Goal: Task Accomplishment & Management: Use online tool/utility

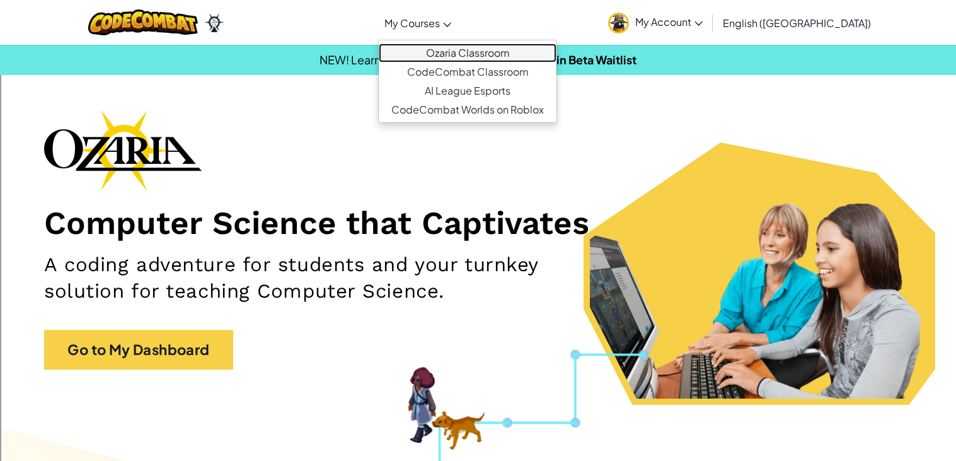
click at [488, 49] on link "Ozaria Classroom" at bounding box center [468, 52] width 178 height 19
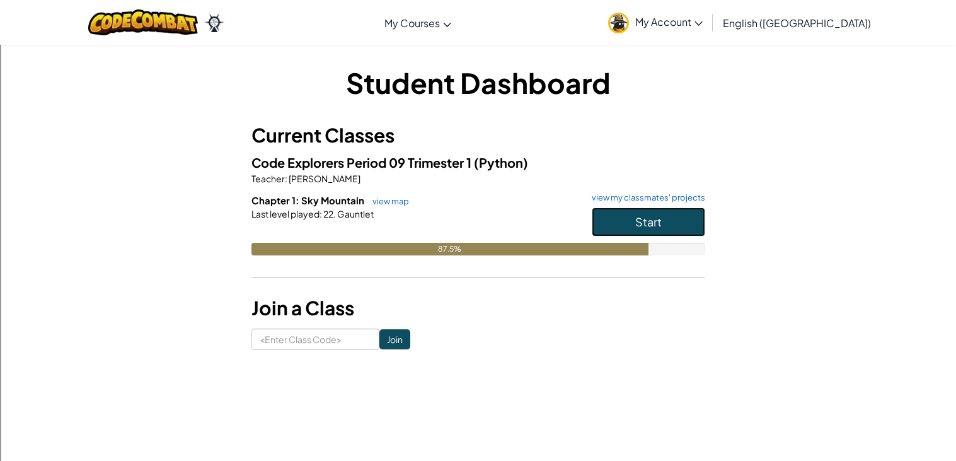
click at [626, 216] on button "Start" at bounding box center [648, 221] width 113 height 29
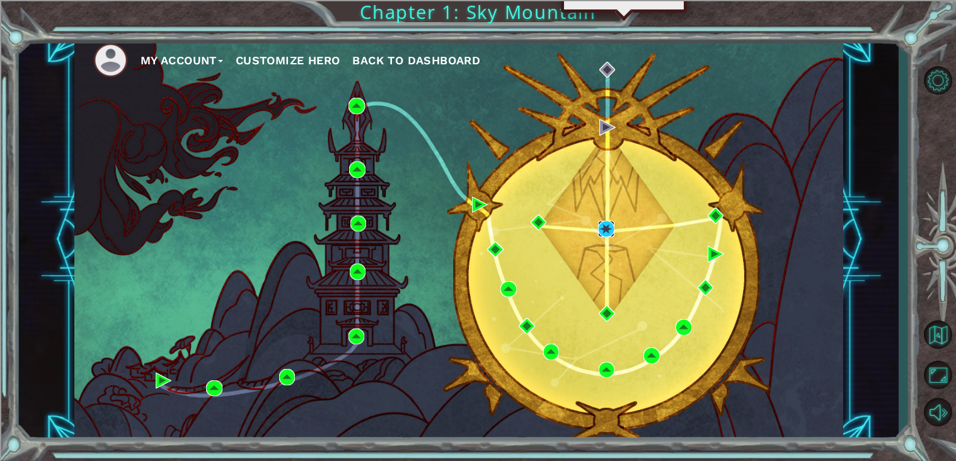
click at [606, 229] on img at bounding box center [606, 229] width 16 height 16
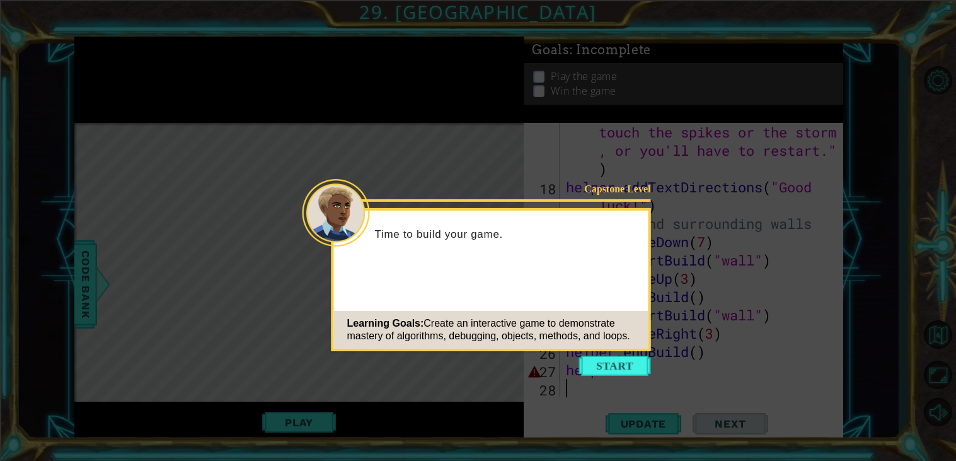
scroll to position [420, 0]
click at [599, 364] on button "Start" at bounding box center [615, 365] width 72 height 20
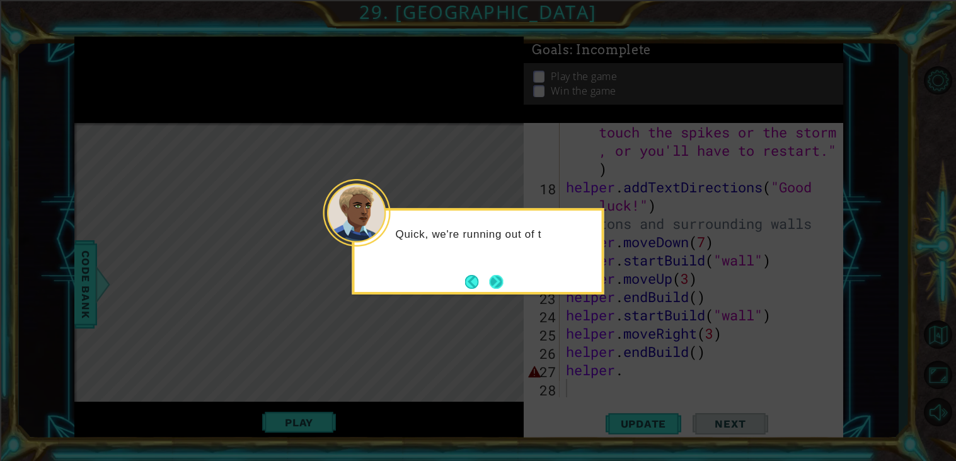
click at [495, 281] on button "Next" at bounding box center [496, 282] width 14 height 14
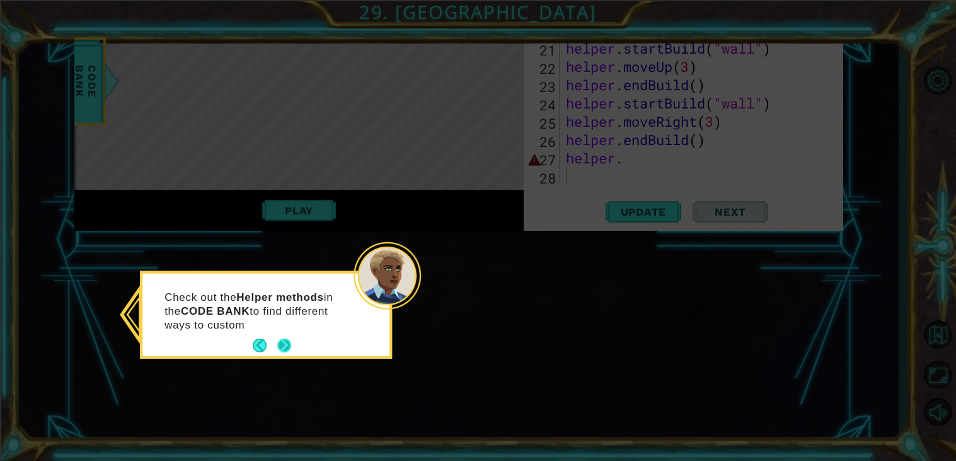
click at [282, 345] on button "Next" at bounding box center [284, 345] width 14 height 14
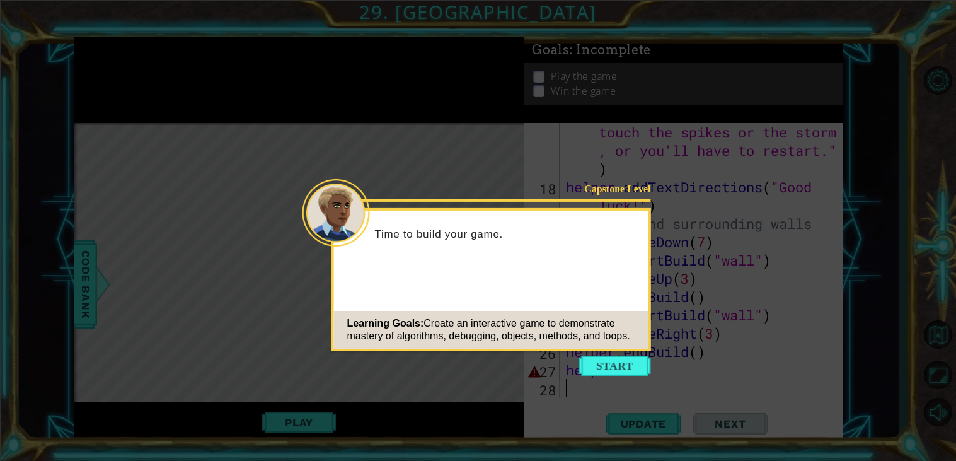
scroll to position [420, 0]
click at [619, 358] on button "Start" at bounding box center [615, 365] width 72 height 20
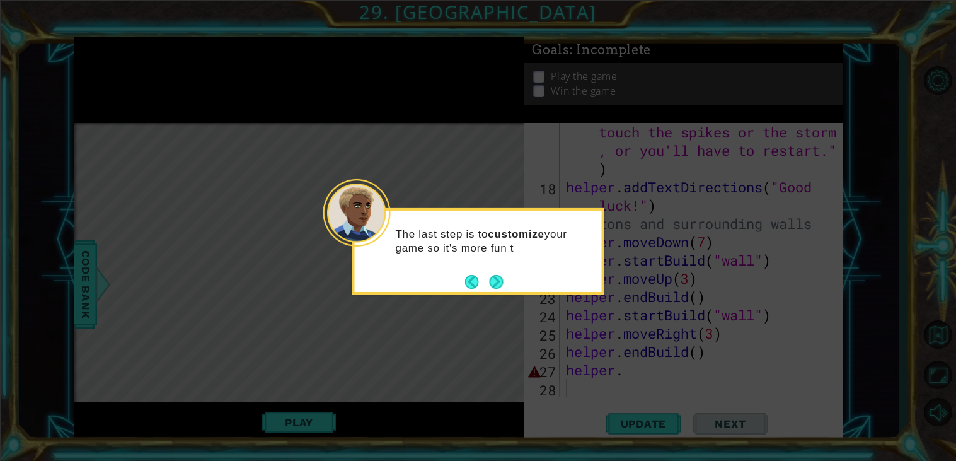
scroll to position [212, 0]
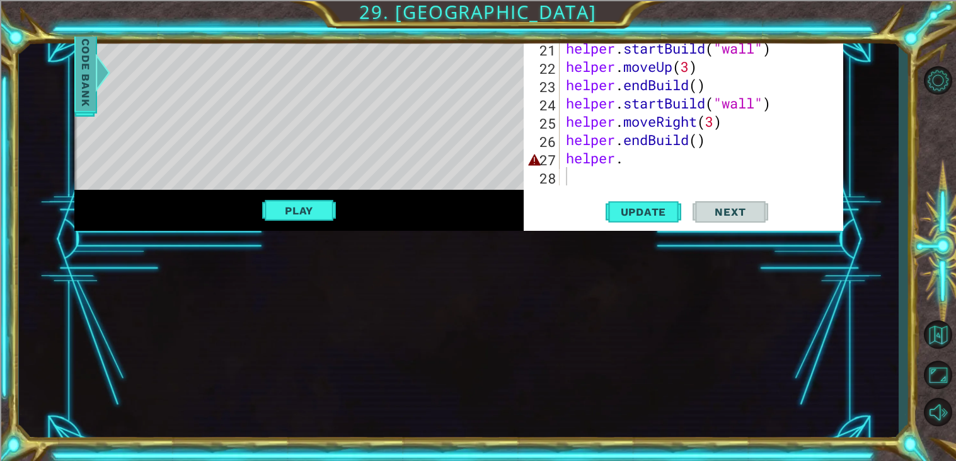
click at [87, 86] on span "Code Bank" at bounding box center [86, 72] width 20 height 77
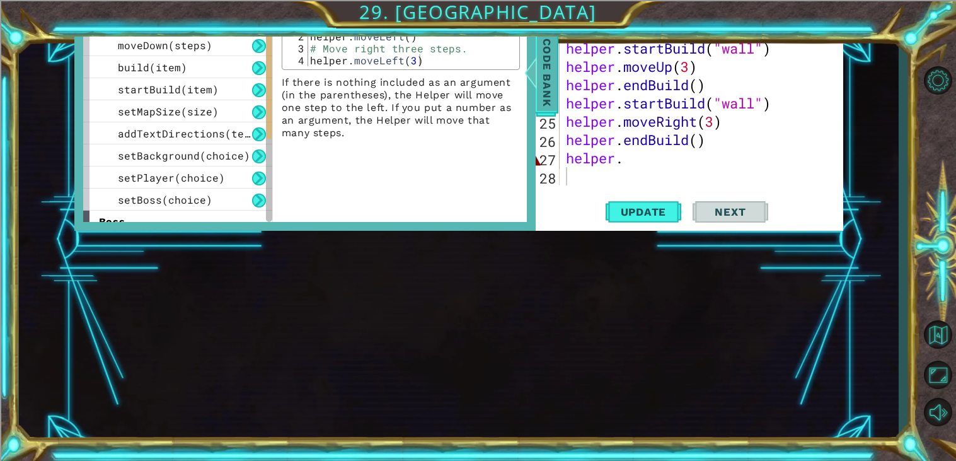
click at [87, 86] on div "startBuild(item)" at bounding box center [177, 89] width 189 height 22
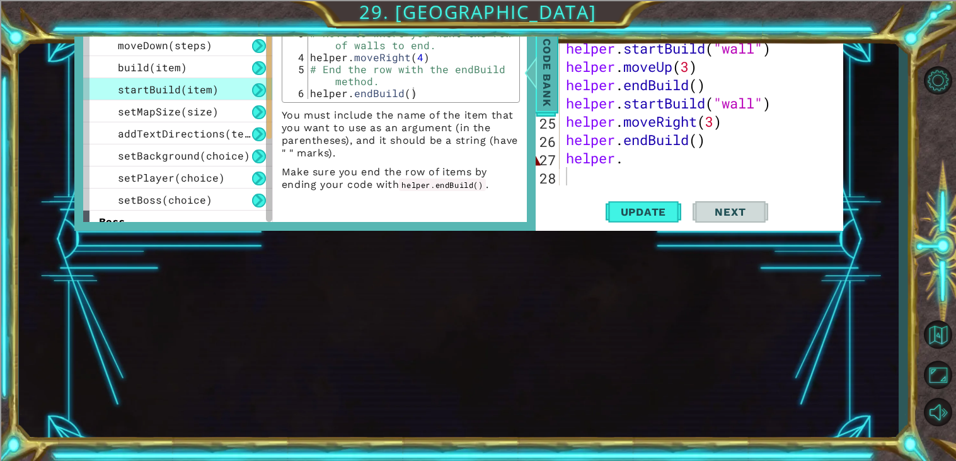
click at [542, 77] on span "Code Bank" at bounding box center [547, 72] width 20 height 77
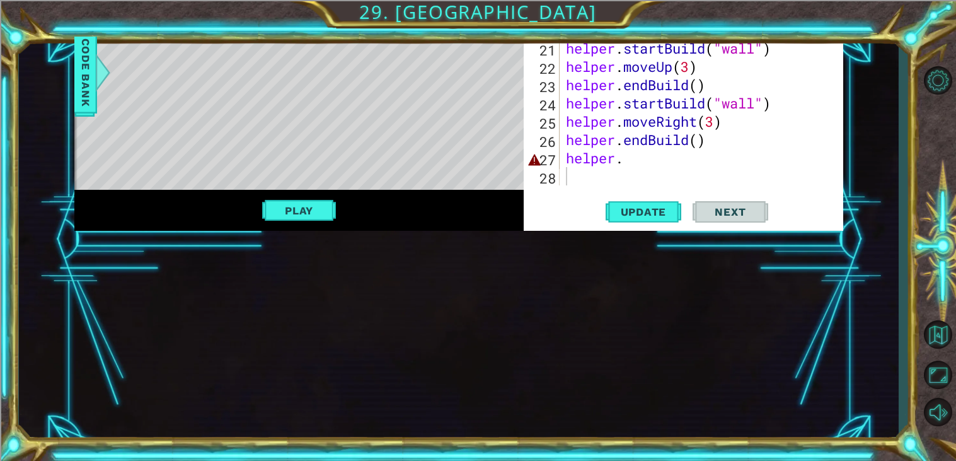
click at [298, 218] on button "Play" at bounding box center [299, 210] width 74 height 24
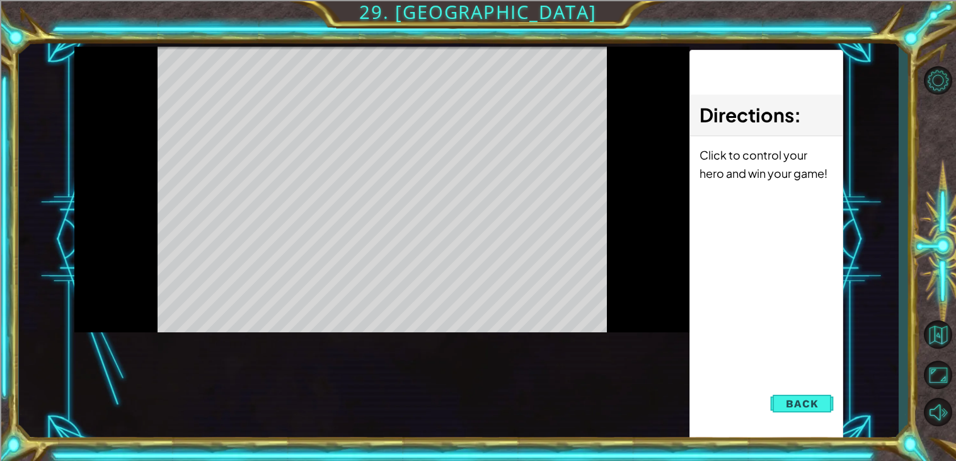
scroll to position [0, 0]
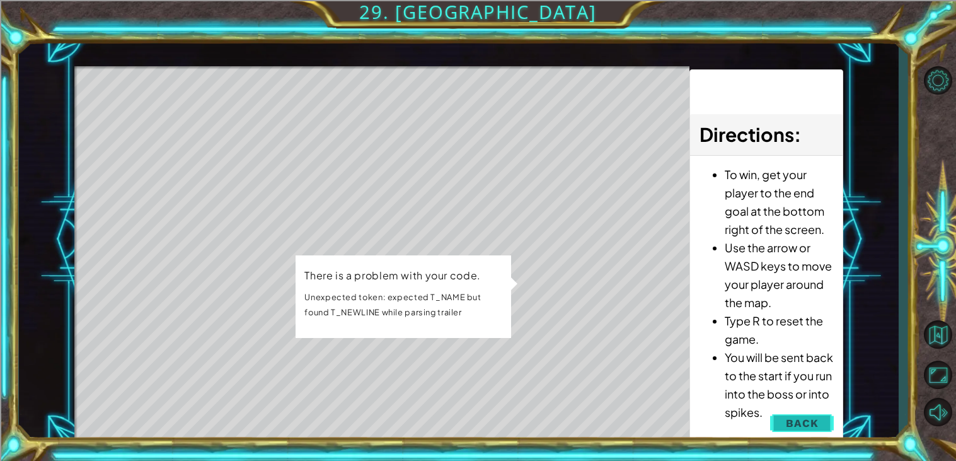
click at [798, 420] on span "Back" at bounding box center [802, 422] width 32 height 13
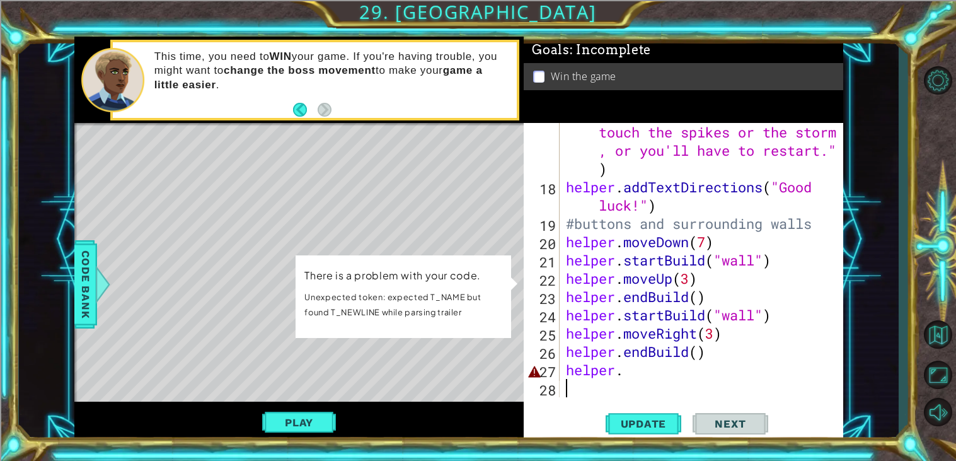
click at [666, 380] on div "helper . addTextDirections ( "Don't touch the spikes or the storm , or you'll h…" at bounding box center [704, 287] width 283 height 365
drag, startPoint x: 645, startPoint y: 370, endPoint x: 568, endPoint y: 376, distance: 76.4
click at [568, 376] on div "helper . addTextDirections ( "Don't touch the spikes or the storm , or you'll h…" at bounding box center [704, 287] width 283 height 365
type textarea "helper."
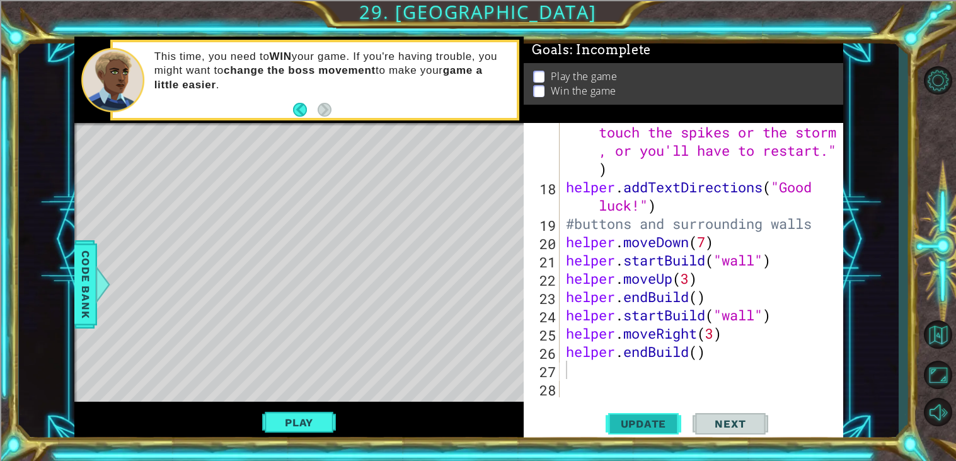
click at [633, 415] on button "Update" at bounding box center [643, 424] width 76 height 32
click at [328, 410] on button "Play" at bounding box center [299, 422] width 74 height 24
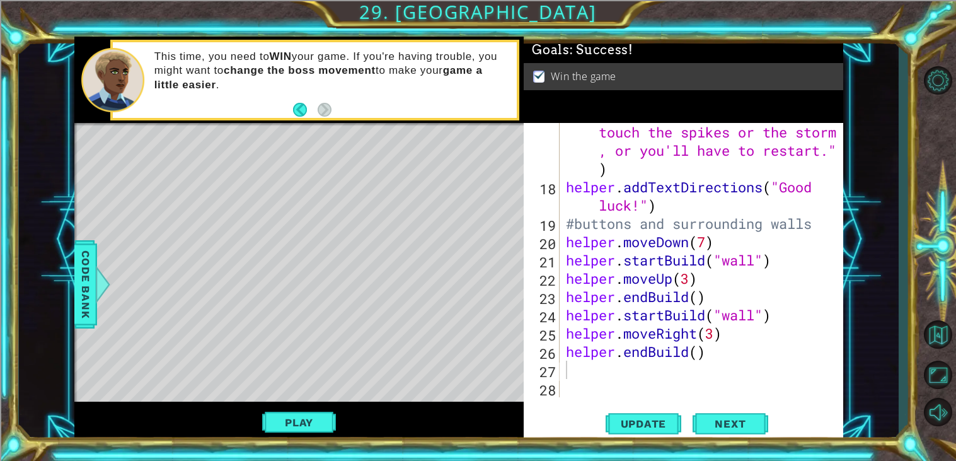
click at [600, 384] on div "helper . addTextDirections ( "Don't touch the spikes or the storm , or you'll h…" at bounding box center [704, 287] width 283 height 365
click at [590, 377] on div "helper . addTextDirections ( "Don't touch the spikes or the storm , or you'll h…" at bounding box center [704, 287] width 283 height 365
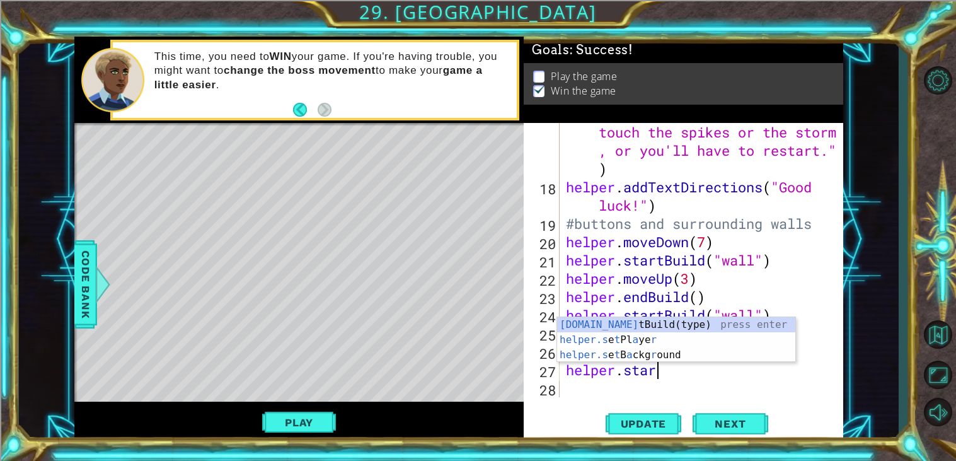
scroll to position [0, 3]
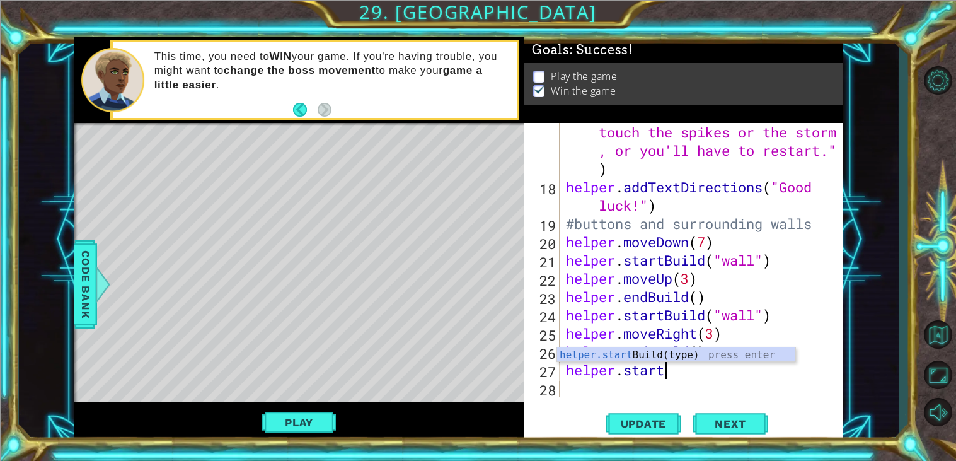
type textarea "helper.startBuild("wall")"
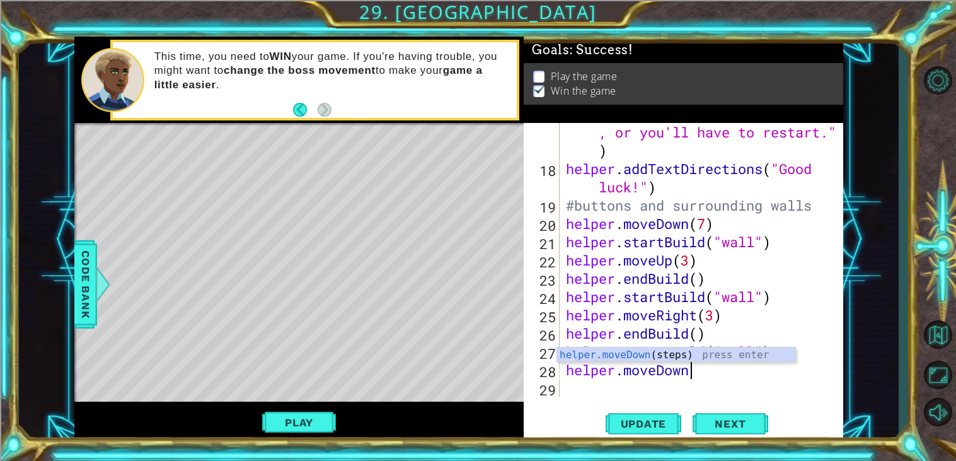
scroll to position [0, 4]
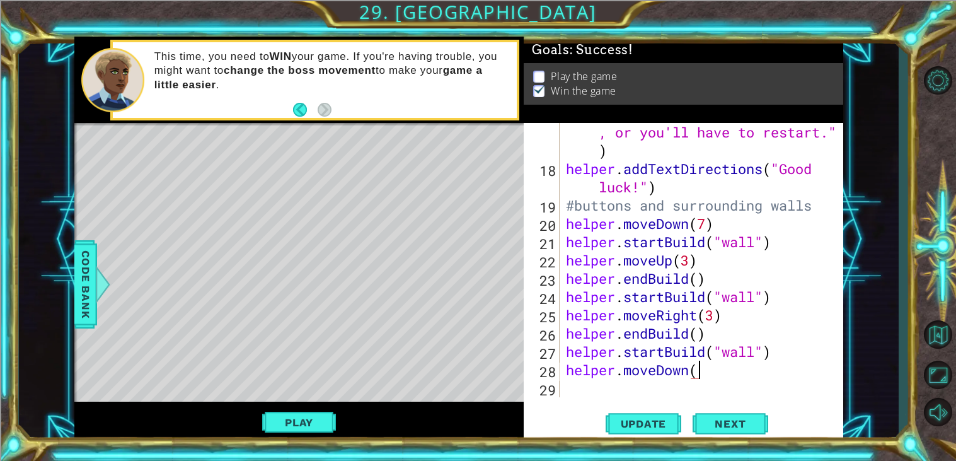
click at [711, 338] on div "helper . addTextDirections ( "Don't touch the spikes or the storm , or you'll h…" at bounding box center [704, 268] width 283 height 365
type textarea "helper.endBuild()"
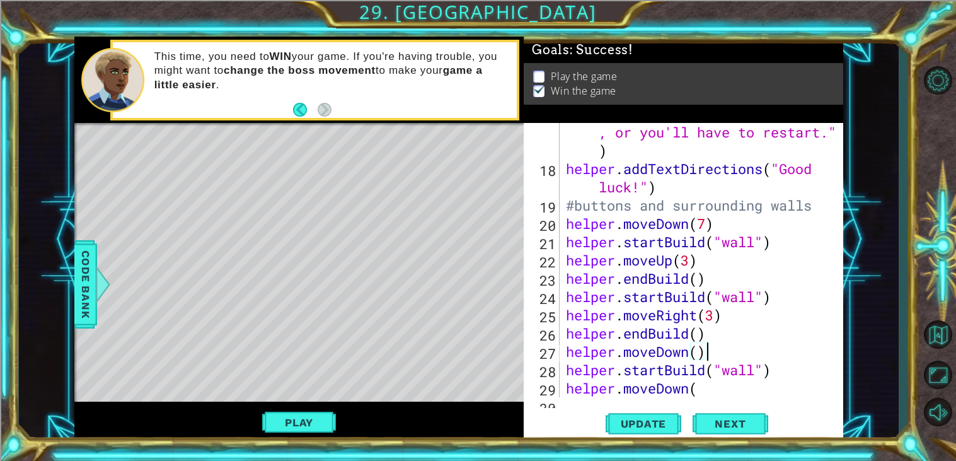
click at [716, 389] on div "helper . addTextDirections ( "Don't touch the spikes or the storm , or you'll h…" at bounding box center [704, 268] width 283 height 365
click at [699, 362] on div "helper . addTextDirections ( "Don't touch the spikes or the storm , or you'll h…" at bounding box center [704, 268] width 283 height 365
click at [698, 357] on div "helper . addTextDirections ( "Don't touch the spikes or the storm , or you'll h…" at bounding box center [704, 268] width 283 height 365
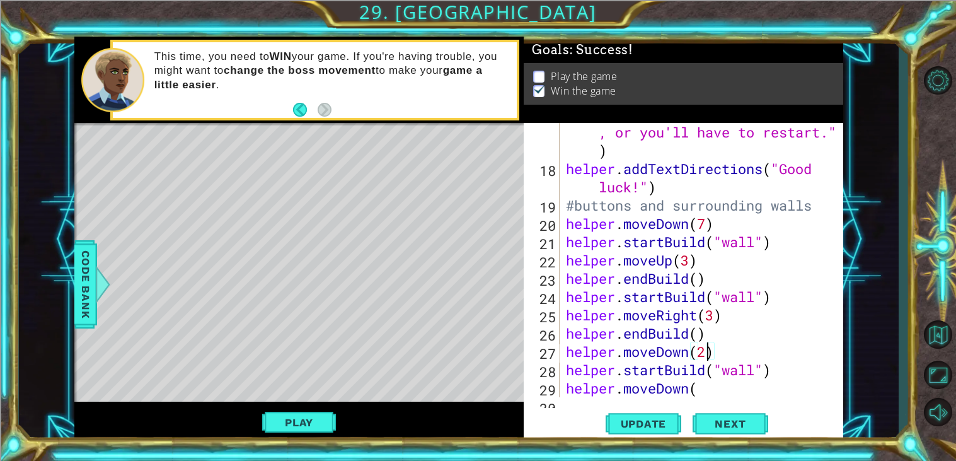
click at [698, 390] on div "helper . addTextDirections ( "Don't touch the spikes or the storm , or you'll h…" at bounding box center [704, 268] width 283 height 365
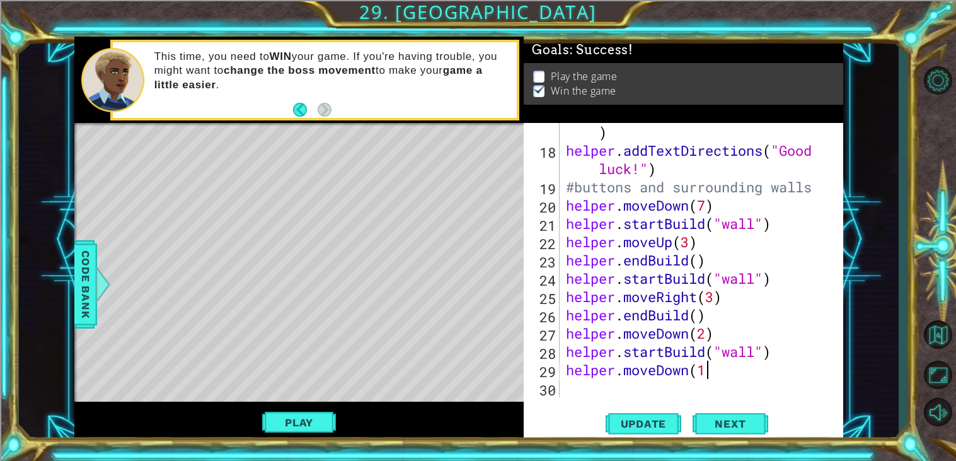
type textarea "helper.moveDown(1)"
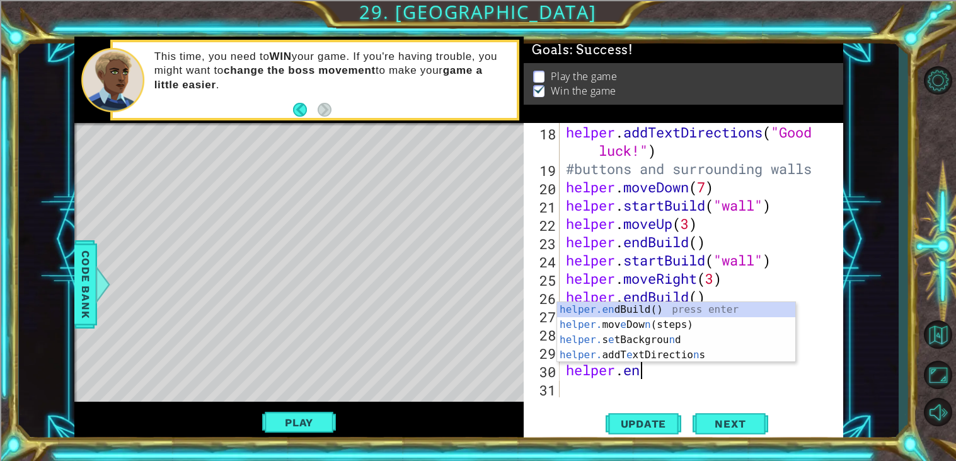
scroll to position [0, 3]
type textarea "helper.end"
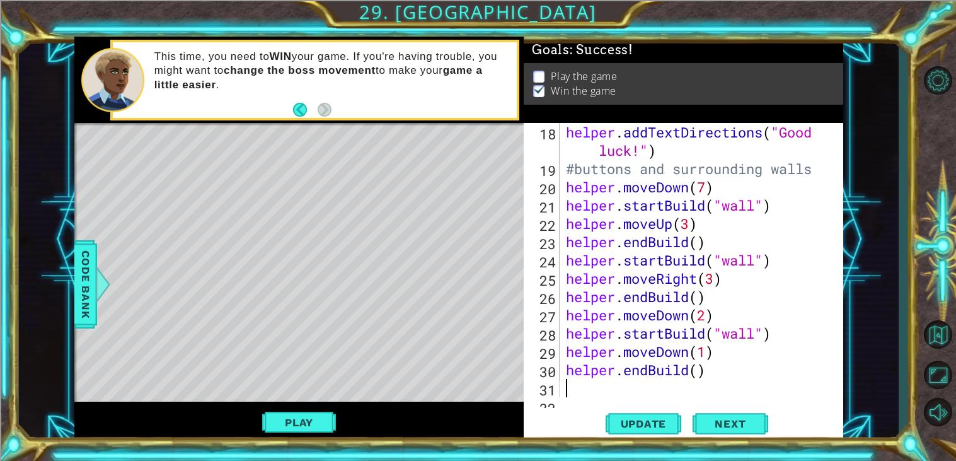
scroll to position [493, 0]
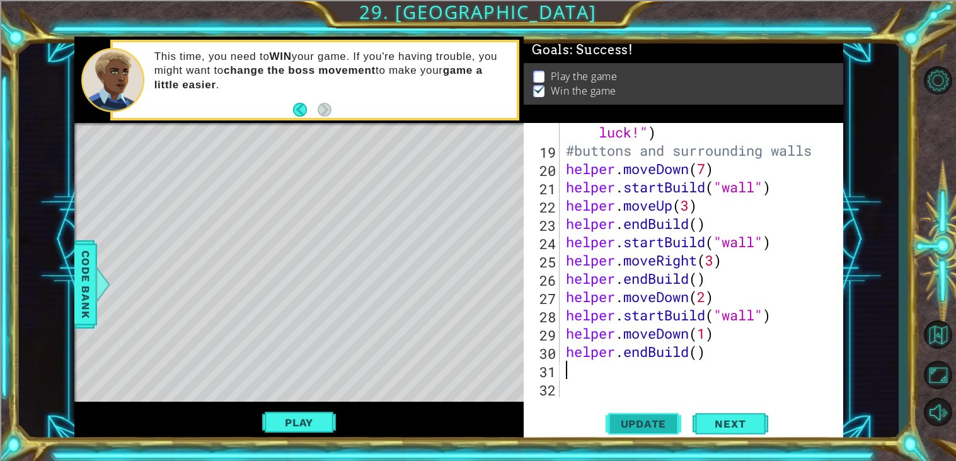
click at [662, 422] on span "Update" at bounding box center [643, 423] width 71 height 13
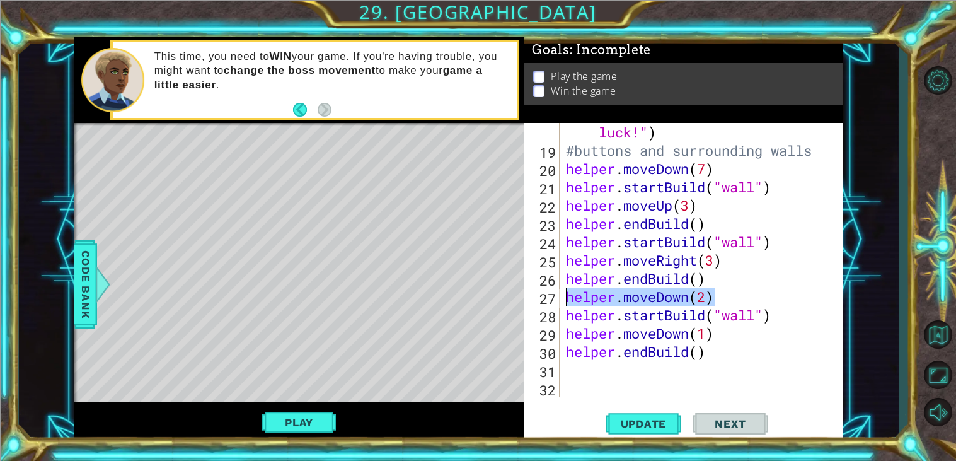
drag, startPoint x: 716, startPoint y: 299, endPoint x: 554, endPoint y: 301, distance: 161.3
click at [554, 301] on div "18 19 20 21 22 23 24 25 26 27 28 29 30 31 32 helper . addTextDirections ( "Good…" at bounding box center [682, 260] width 316 height 274
type textarea "helper.moveDown(2)"
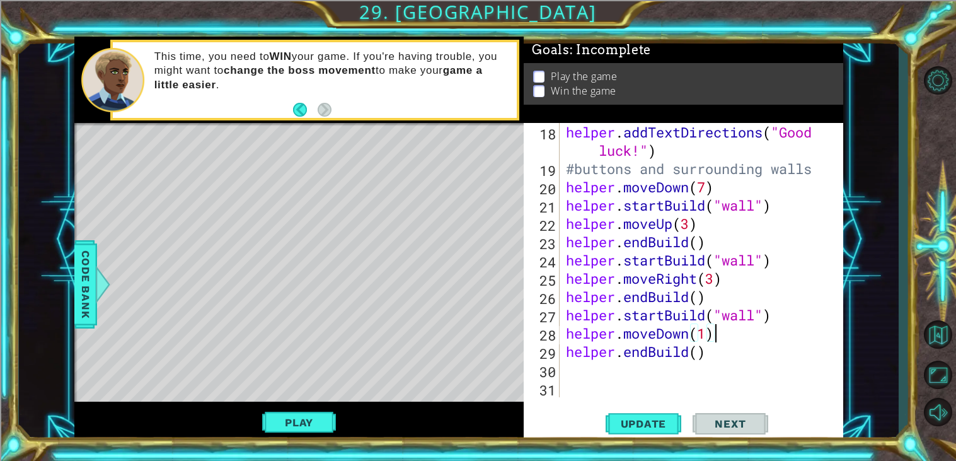
click at [723, 334] on div "helper . addTextDirections ( "Good luck!" ) #buttons and surrounding walls help…" at bounding box center [704, 287] width 283 height 329
click at [701, 335] on div "helper . addTextDirections ( "Good luck!" ) #buttons and surrounding walls help…" at bounding box center [704, 287] width 283 height 329
type textarea "helper.moveDown(2)"
click at [658, 414] on button "Update" at bounding box center [643, 424] width 76 height 32
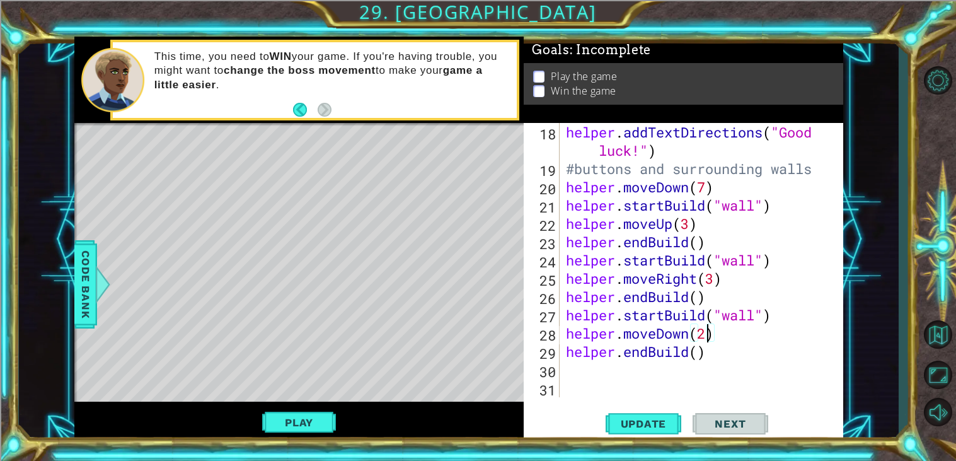
click at [604, 372] on div "helper . addTextDirections ( "Good luck!" ) #buttons and surrounding walls help…" at bounding box center [704, 287] width 283 height 329
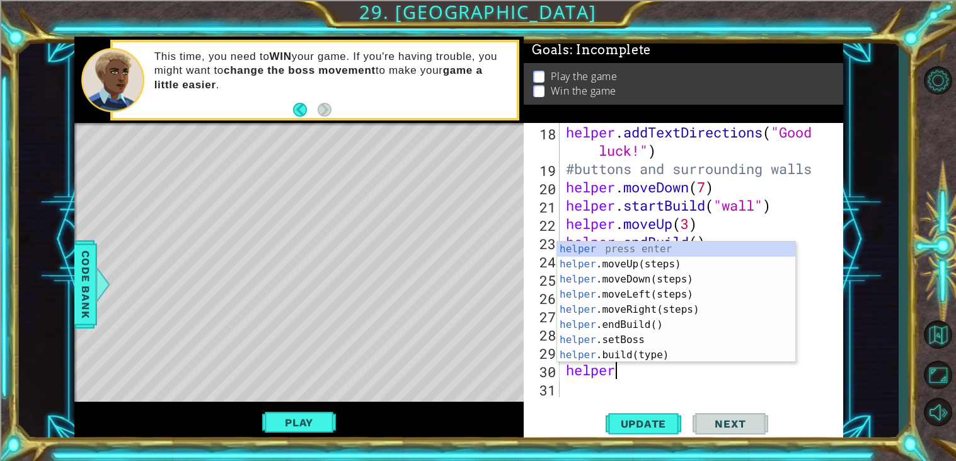
scroll to position [0, 1]
type textarea "helper."
click at [319, 420] on button "Play" at bounding box center [299, 422] width 74 height 24
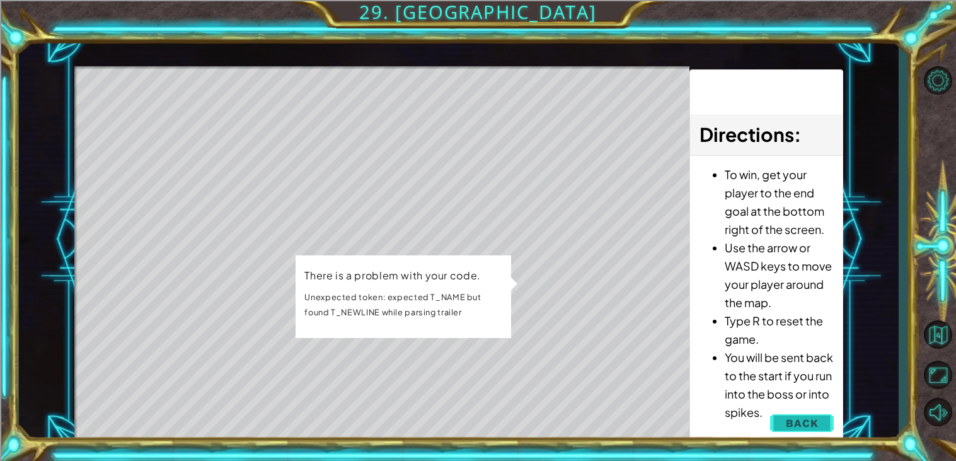
click at [822, 425] on button "Back" at bounding box center [802, 422] width 64 height 25
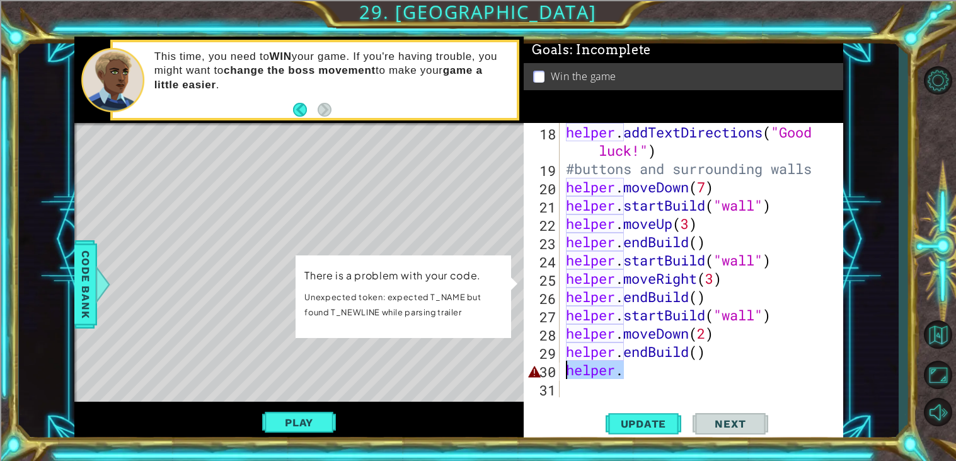
drag, startPoint x: 636, startPoint y: 374, endPoint x: 517, endPoint y: 365, distance: 118.8
click at [517, 365] on div "1 ההההההההההההההההההההההההההההההההההההההההההההההההההההההההההההההההההההההההההההה…" at bounding box center [458, 239] width 769 height 405
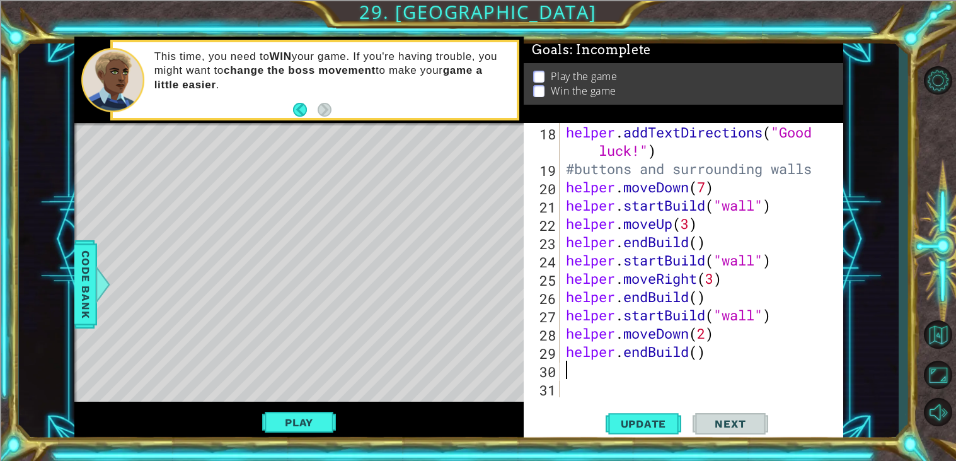
click at [294, 407] on div "Play" at bounding box center [298, 421] width 449 height 40
click at [295, 413] on button "Play" at bounding box center [299, 422] width 74 height 24
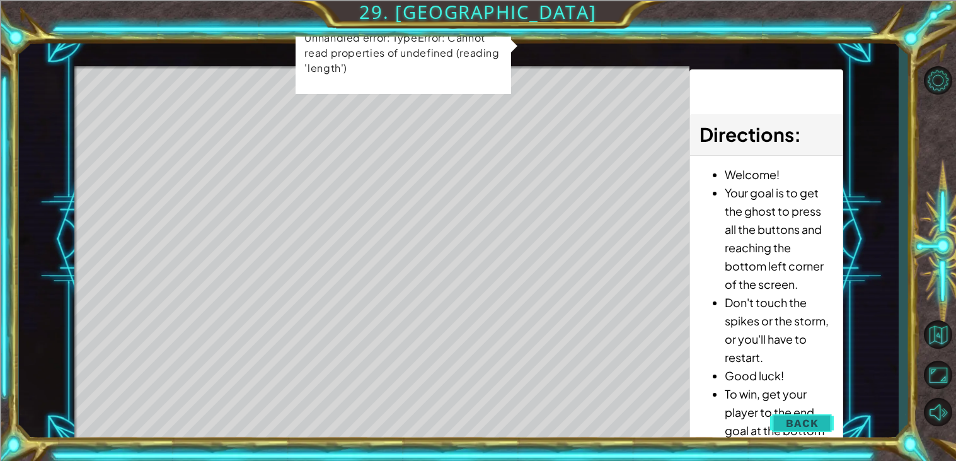
click at [803, 421] on span "Back" at bounding box center [802, 422] width 32 height 13
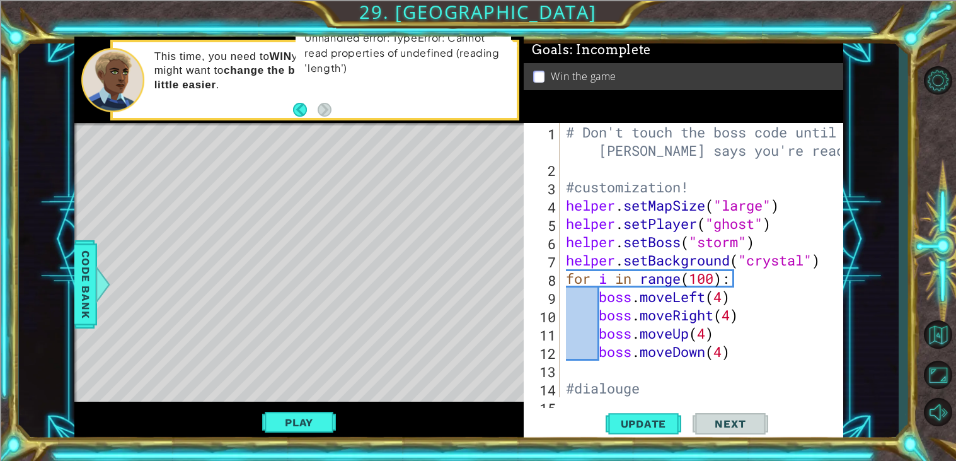
click at [722, 297] on div "# Don't touch the boss code until [PERSON_NAME] says you're ready! #customizati…" at bounding box center [704, 296] width 283 height 347
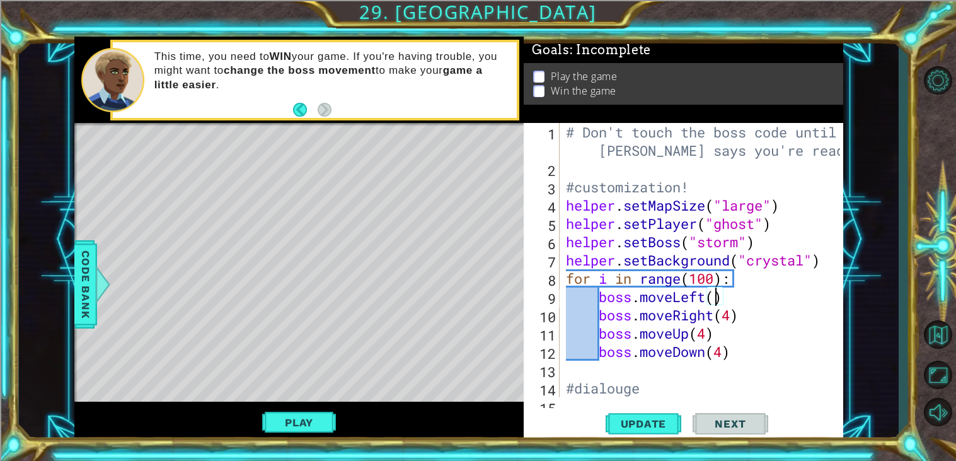
scroll to position [0, 7]
click at [733, 311] on div "# Don't touch the boss code until [PERSON_NAME] says you're ready! #customizati…" at bounding box center [704, 296] width 283 height 347
type textarea "boss.moveRight(3)"
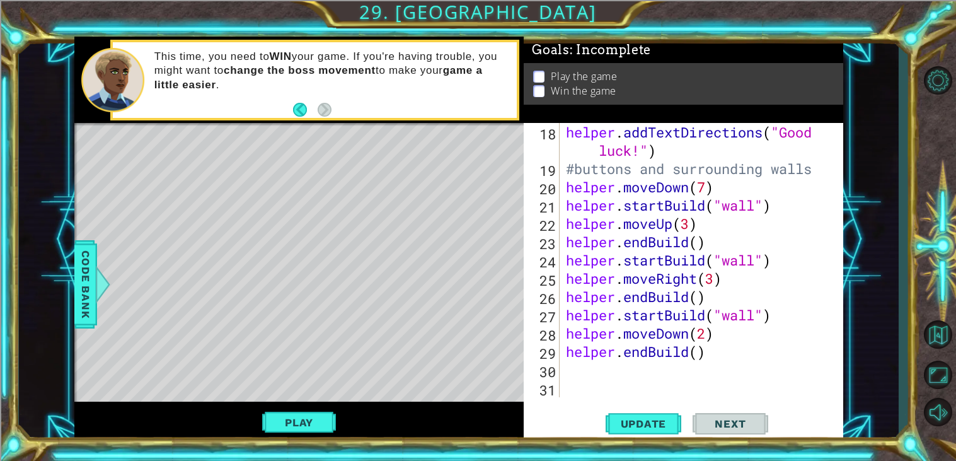
scroll to position [475, 0]
click at [612, 377] on div "helper . addTextDirections ( "Good luck!" ) #buttons and surrounding walls help…" at bounding box center [704, 287] width 283 height 329
click at [626, 420] on span "Update" at bounding box center [643, 423] width 71 height 13
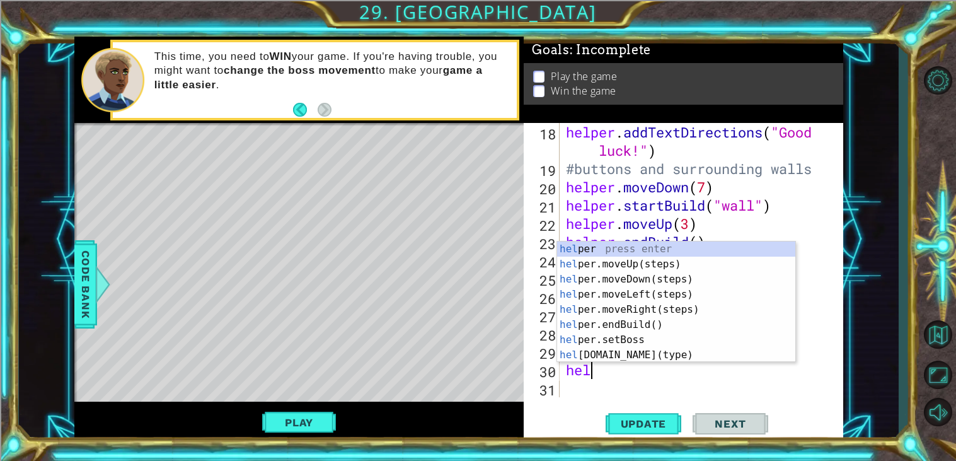
type textarea "h"
type textarea "helper.endBuild()"
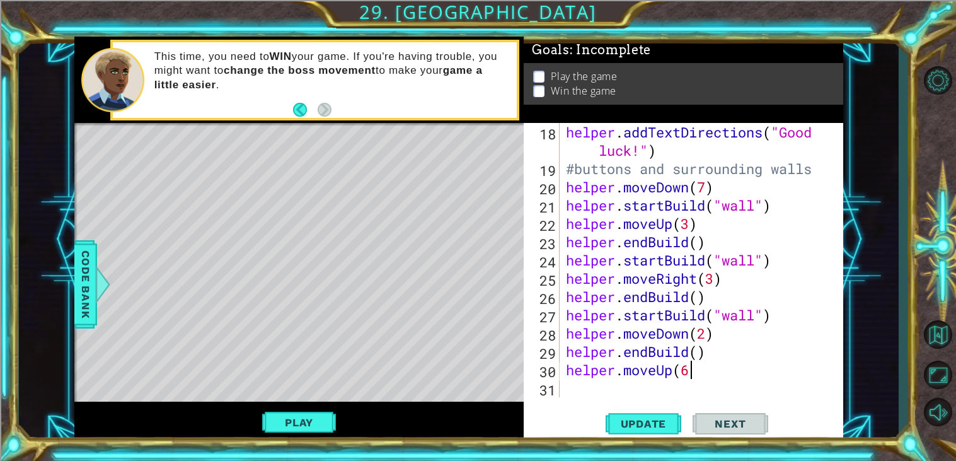
scroll to position [0, 4]
type textarea "helper.moveUp(6)"
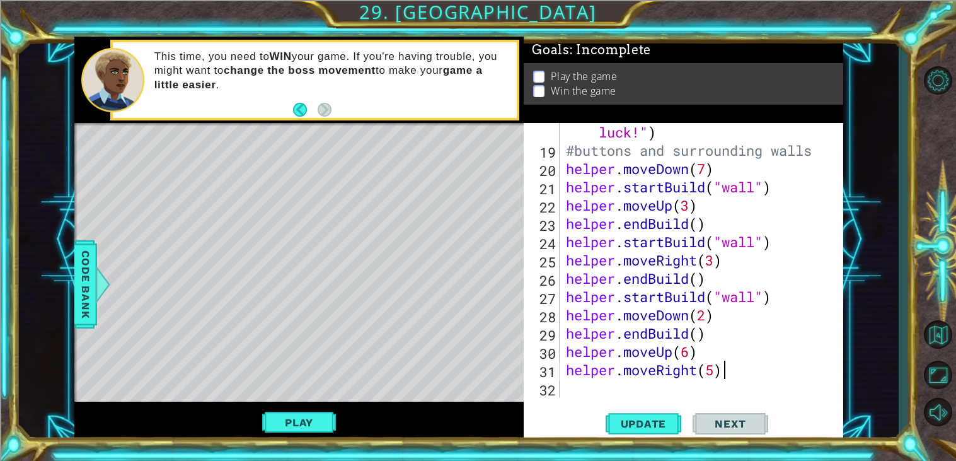
scroll to position [0, 6]
type textarea "helper.moveRight(5)"
click at [640, 418] on span "Update" at bounding box center [643, 423] width 71 height 13
click at [580, 394] on div "helper . addTextDirections ( "Good luck!" ) #buttons and surrounding walls help…" at bounding box center [704, 269] width 283 height 329
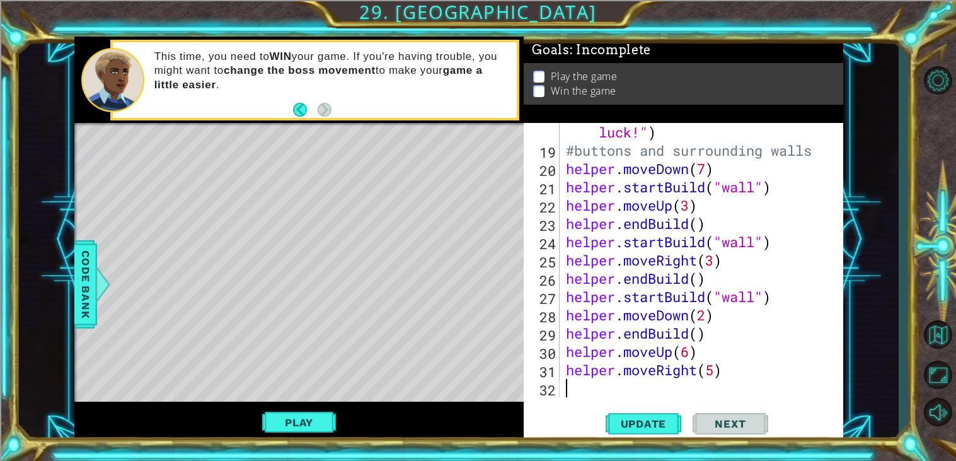
type textarea "h"
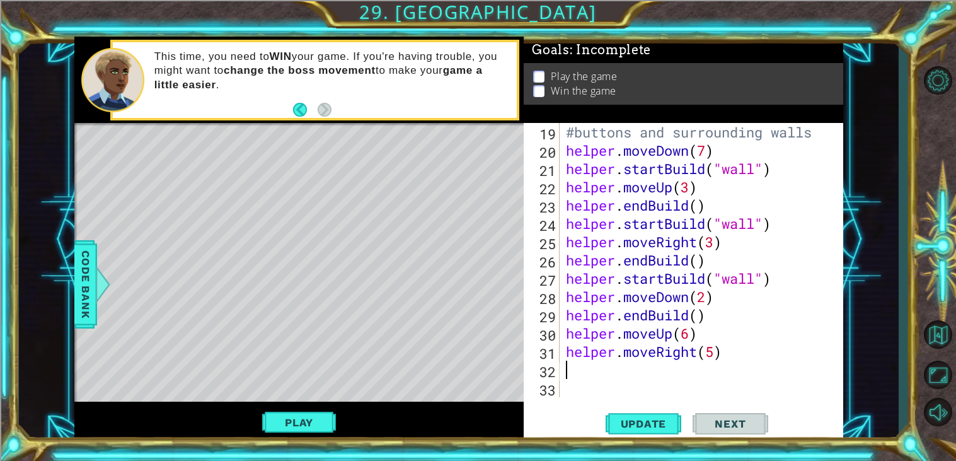
type textarea "e"
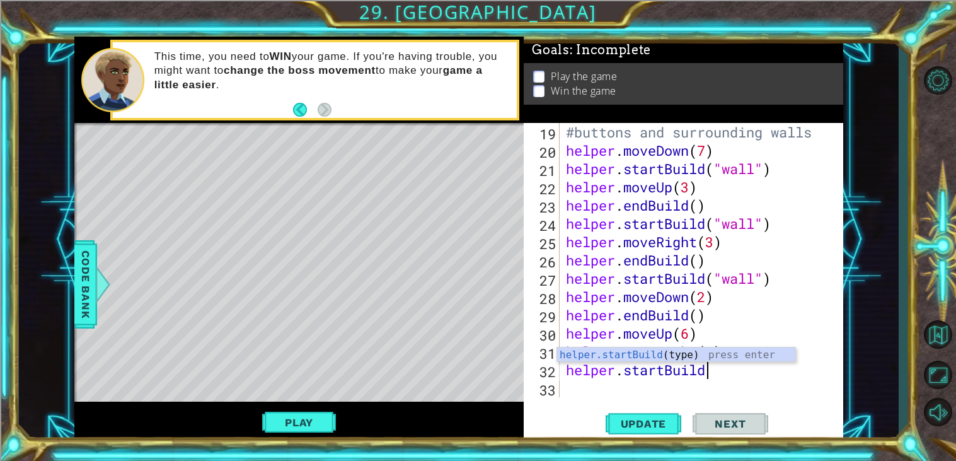
scroll to position [0, 5]
type textarea "helper.startBuild("wall")"
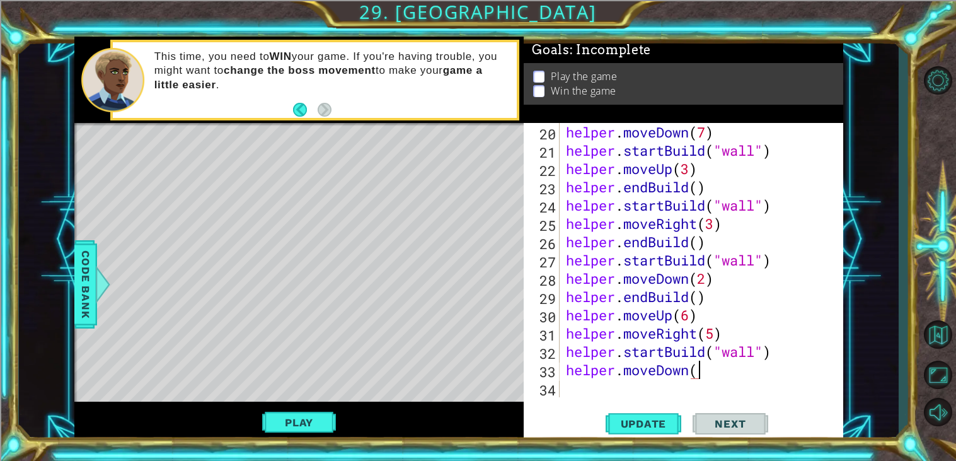
type textarea "helper.moveDown(2)"
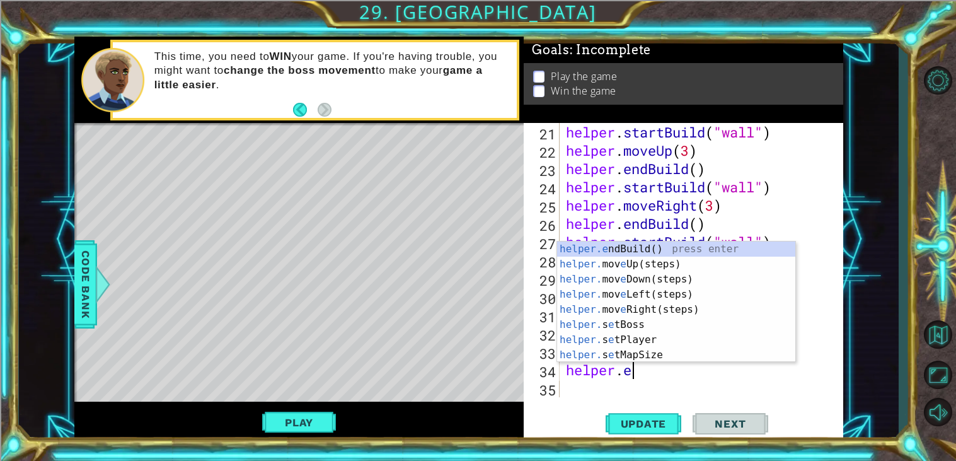
scroll to position [0, 3]
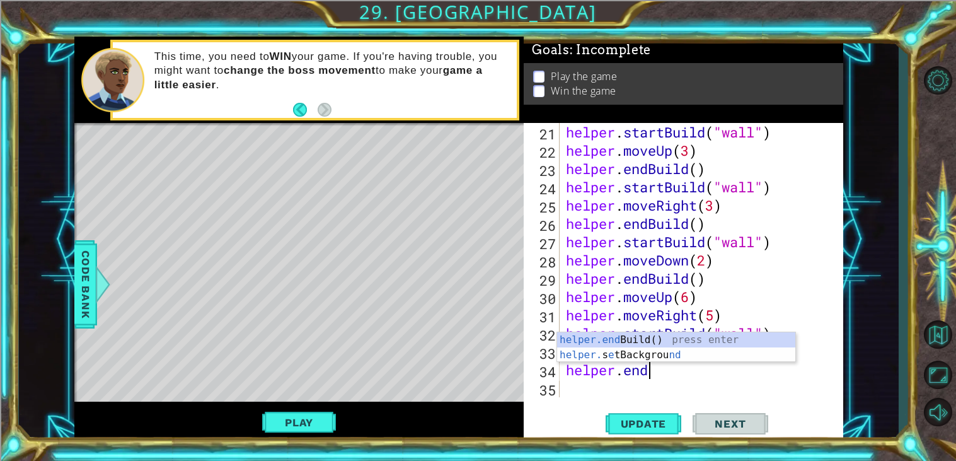
type textarea "helper.end]"
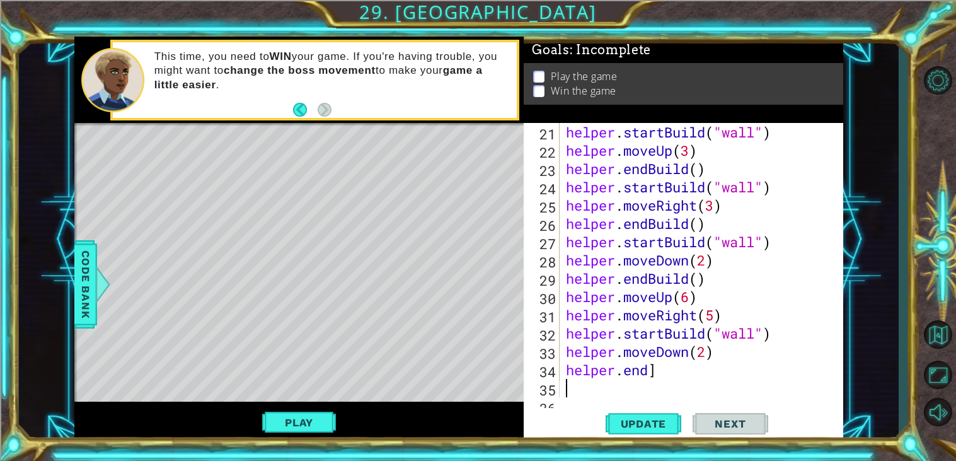
scroll to position [0, 0]
type textarea "helper.end"
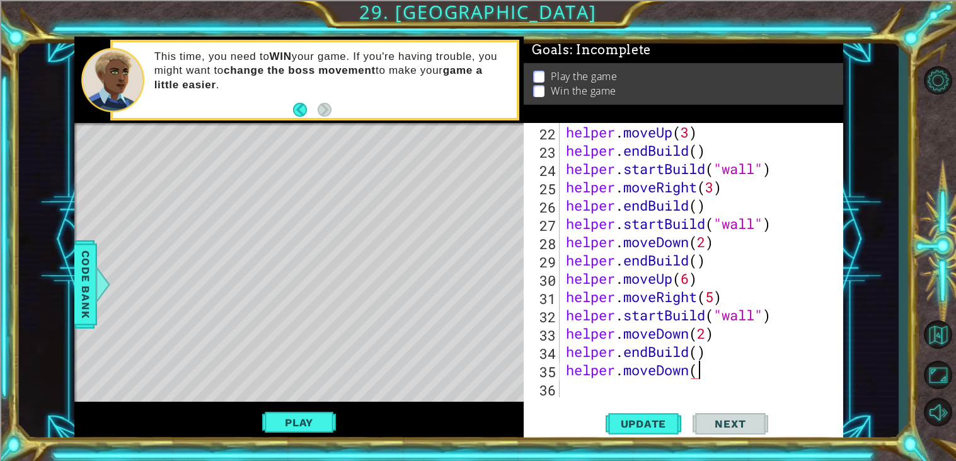
scroll to position [0, 5]
type textarea "helper.moveDown()"
click at [622, 448] on div "1 ההההההההההההההההההההההההההההההההההההההההההההההההההההההההההההההההההההההההההההה…" at bounding box center [478, 230] width 956 height 461
click at [618, 437] on button "Update" at bounding box center [643, 424] width 76 height 32
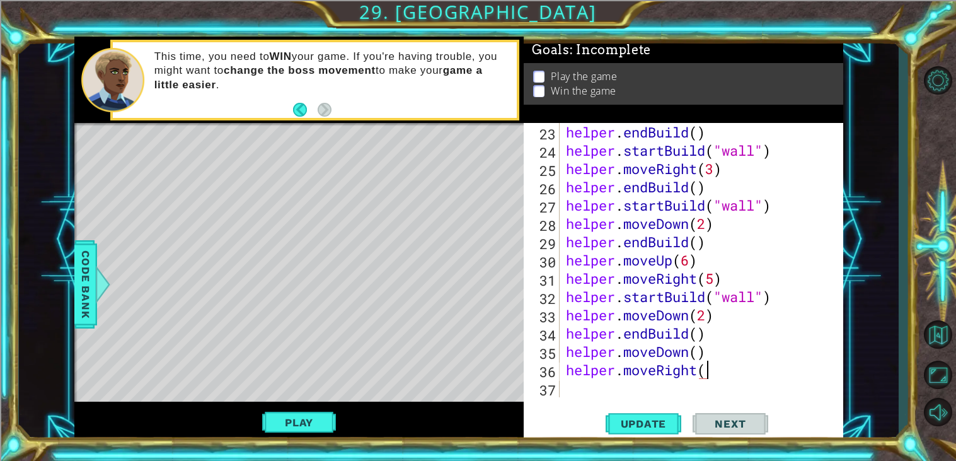
type textarea "helper.moveRight()"
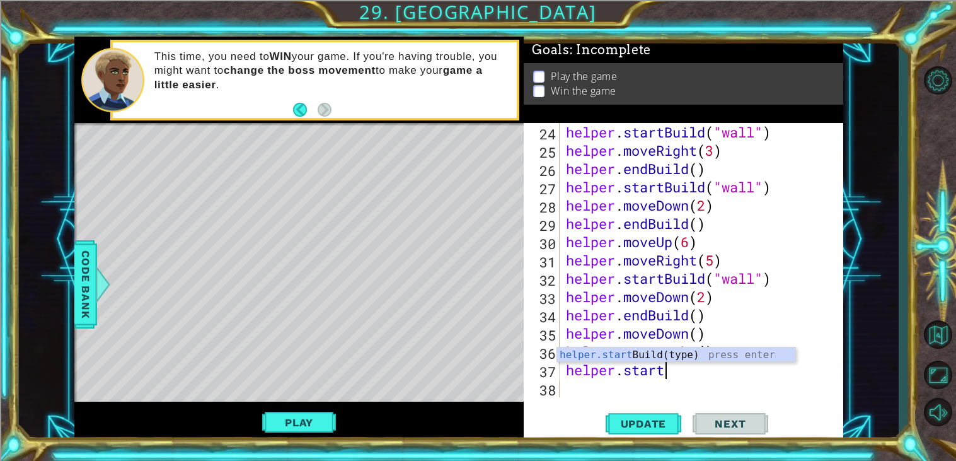
scroll to position [0, 3]
type textarea "helper.startBuild("wall")"
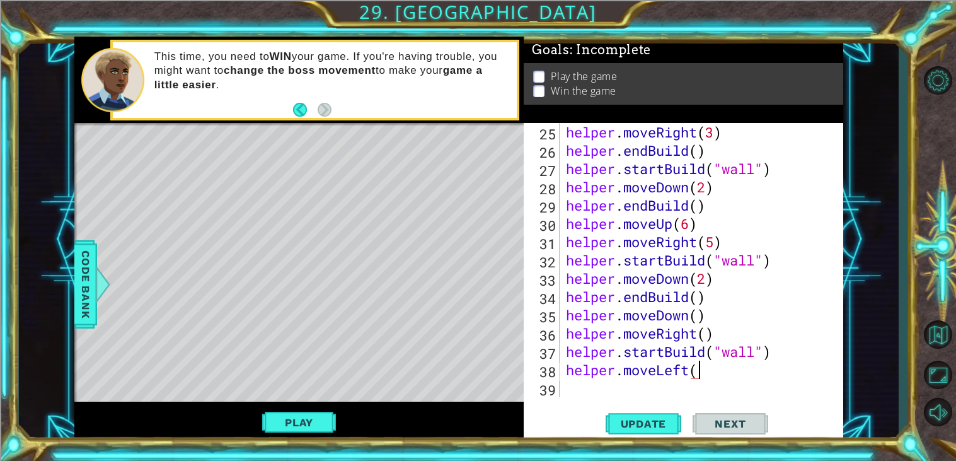
scroll to position [0, 5]
type textarea "helper.moveLeft(2)"
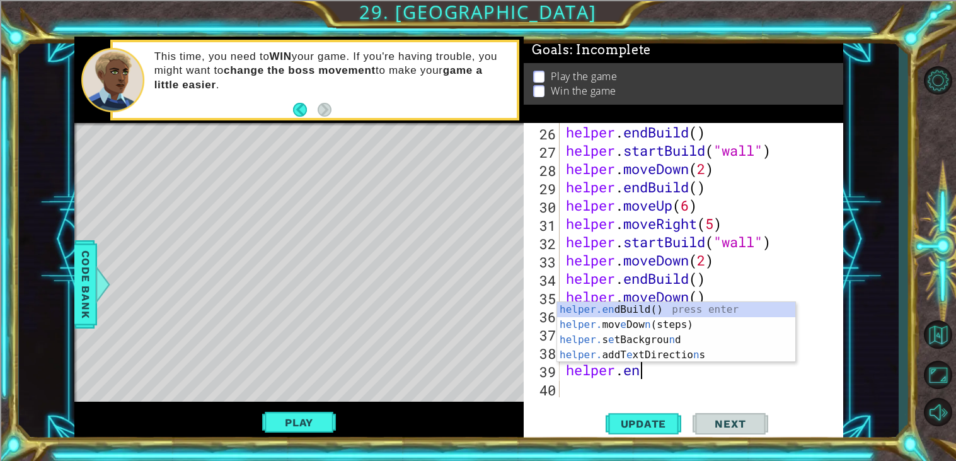
scroll to position [0, 3]
type textarea "helper.end"
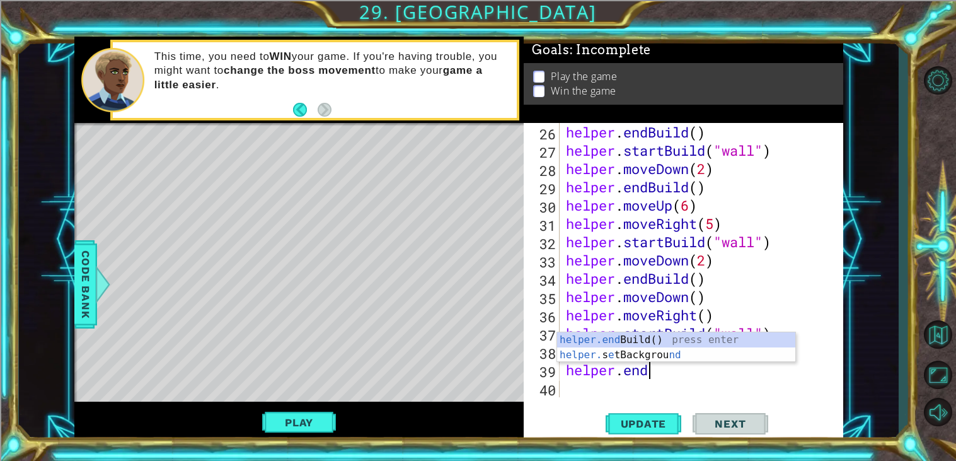
scroll to position [657, 0]
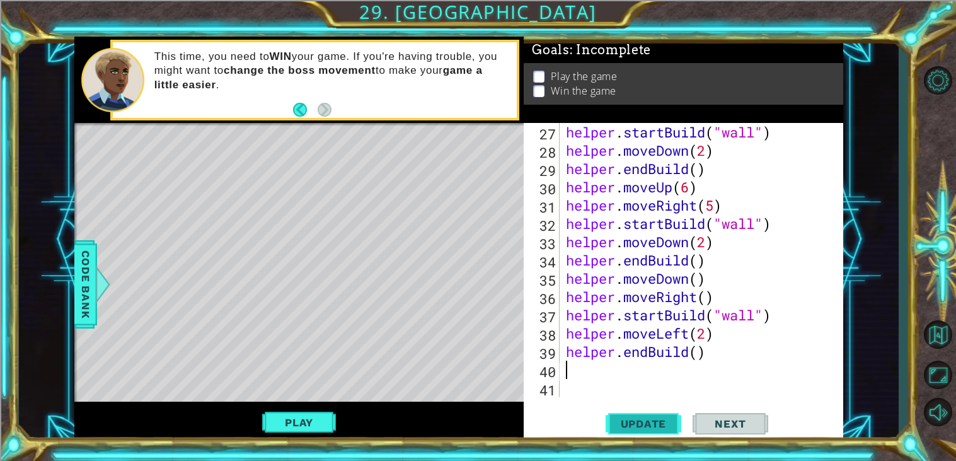
click at [627, 434] on button "Update" at bounding box center [643, 424] width 76 height 32
drag, startPoint x: 714, startPoint y: 297, endPoint x: 659, endPoint y: 297, distance: 54.8
click at [659, 297] on div "helper . startBuild ( "wall" ) helper . moveDown ( 2 ) helper . endBuild ( ) he…" at bounding box center [704, 278] width 283 height 311
click at [637, 425] on span "Update" at bounding box center [643, 423] width 71 height 13
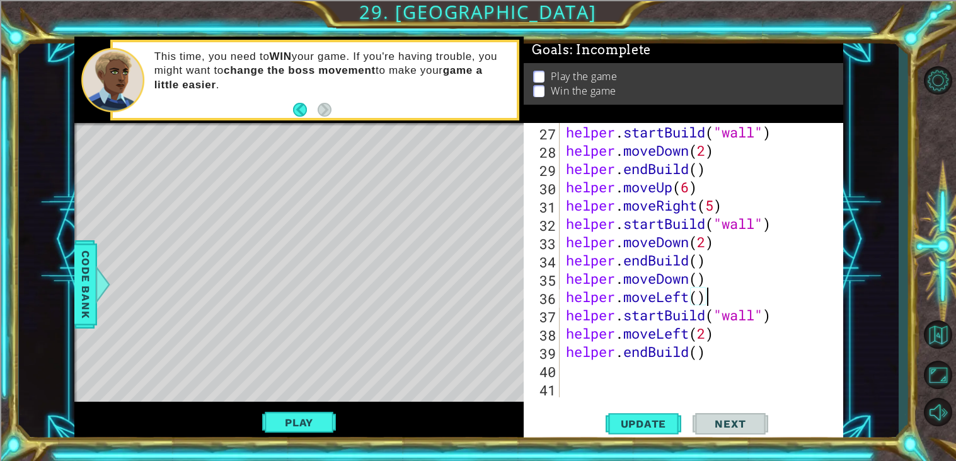
click at [710, 353] on div "helper . startBuild ( "wall" ) helper . moveDown ( 2 ) helper . endBuild ( ) he…" at bounding box center [704, 278] width 283 height 311
type textarea "helper.endBuild()"
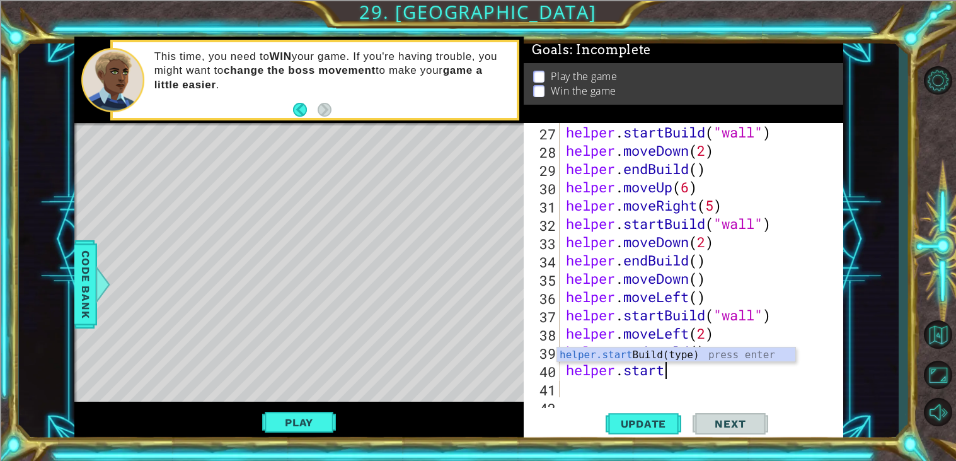
scroll to position [0, 3]
type textarea "helper.startBuild("wall")"
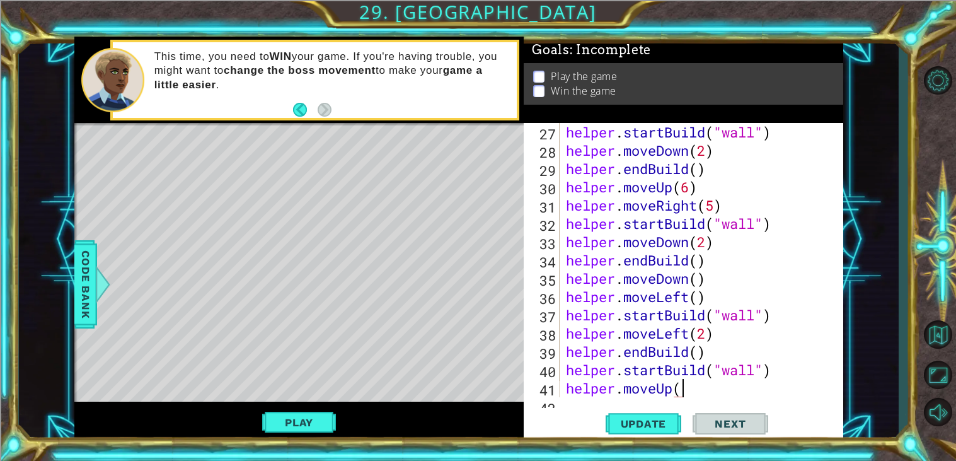
scroll to position [0, 4]
type textarea "helper.moveUp(3)"
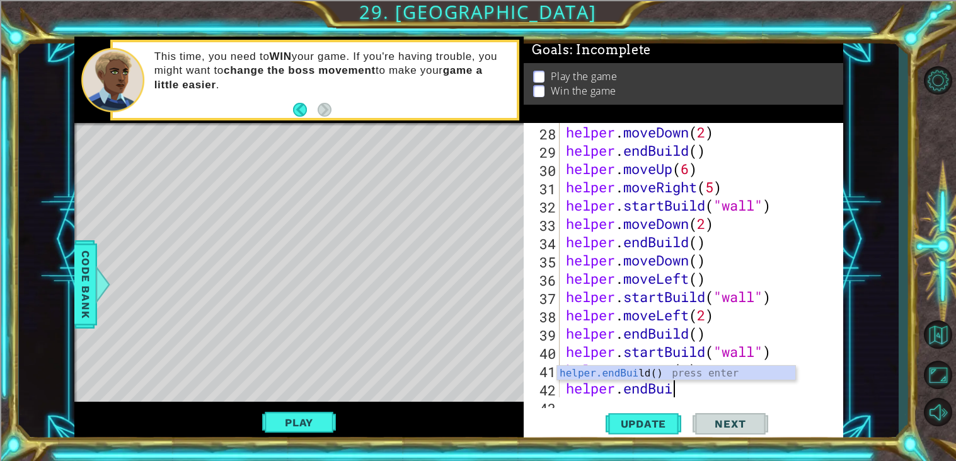
scroll to position [0, 4]
type textarea "helper.endBuil"
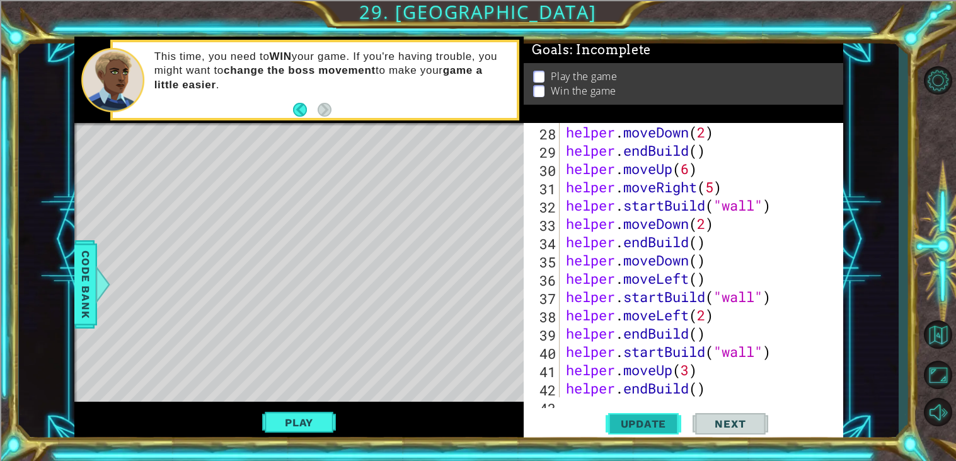
click at [646, 426] on span "Update" at bounding box center [643, 423] width 71 height 13
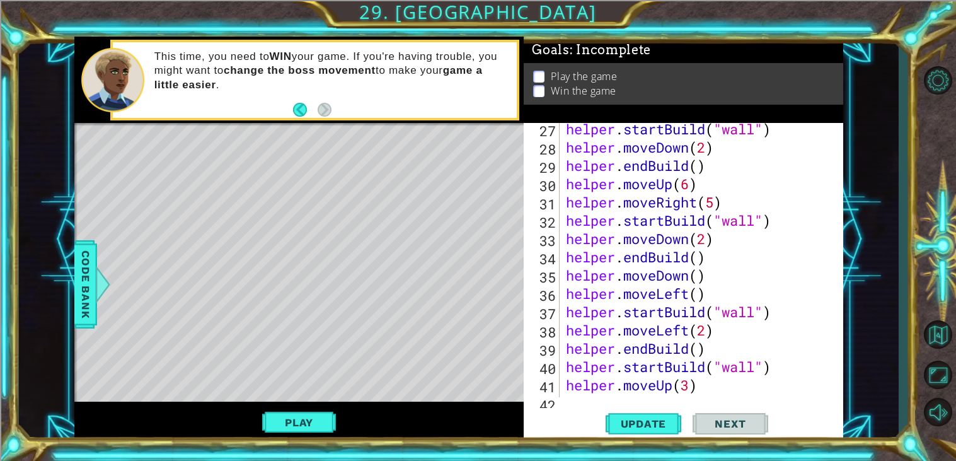
scroll to position [667, 0]
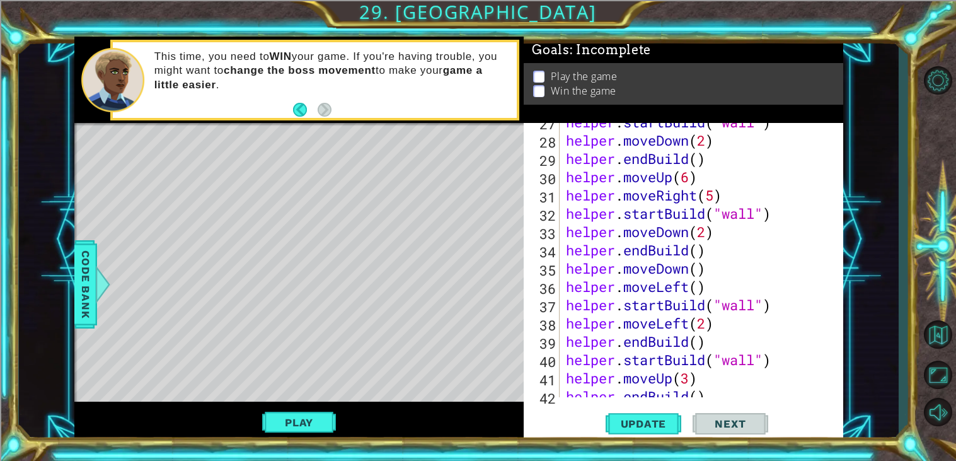
click at [706, 237] on div "helper . startBuild ( "wall" ) helper . moveDown ( 2 ) helper . endBuild ( ) he…" at bounding box center [704, 268] width 283 height 311
drag, startPoint x: 711, startPoint y: 272, endPoint x: 567, endPoint y: 266, distance: 144.4
click at [567, 266] on div "helper . startBuild ( "wall" ) helper . moveDown ( 2 ) helper . endBuild ( ) he…" at bounding box center [704, 268] width 283 height 311
type textarea "helper.moveDown()"
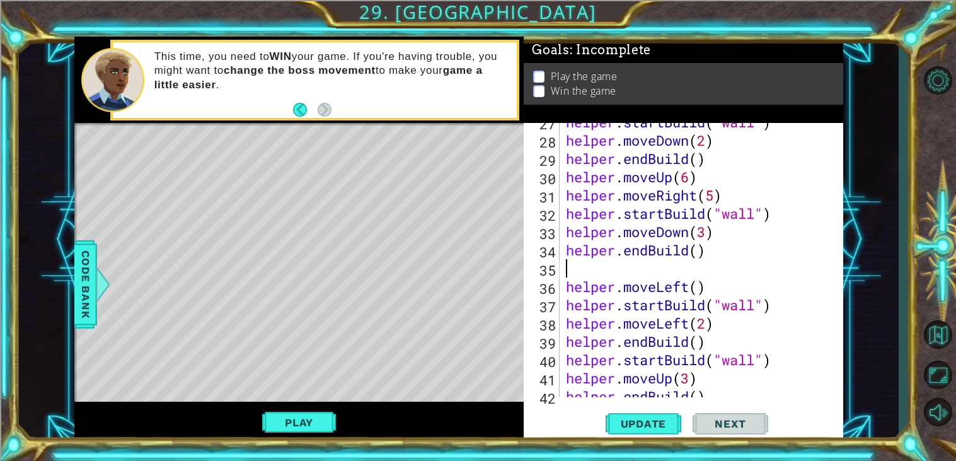
scroll to position [0, 0]
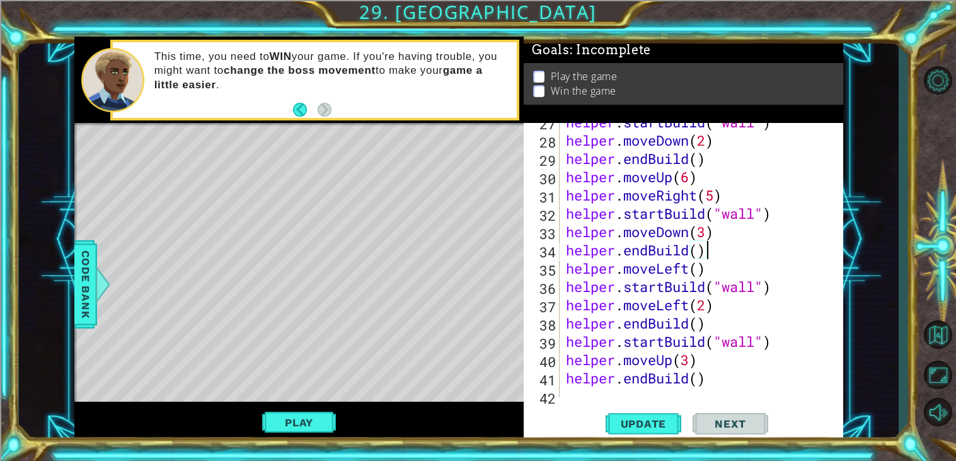
click at [704, 276] on div "helper . startBuild ( "wall" ) helper . moveDown ( 2 ) helper . endBuild ( ) he…" at bounding box center [704, 268] width 283 height 311
click at [702, 275] on div "helper . startBuild ( "wall" ) helper . moveDown ( 2 ) helper . endBuild ( ) he…" at bounding box center [704, 268] width 283 height 311
click at [707, 302] on div "helper . startBuild ( "wall" ) helper . moveDown ( 2 ) helper . endBuild ( ) he…" at bounding box center [704, 268] width 283 height 311
click at [646, 426] on span "Update" at bounding box center [643, 423] width 71 height 13
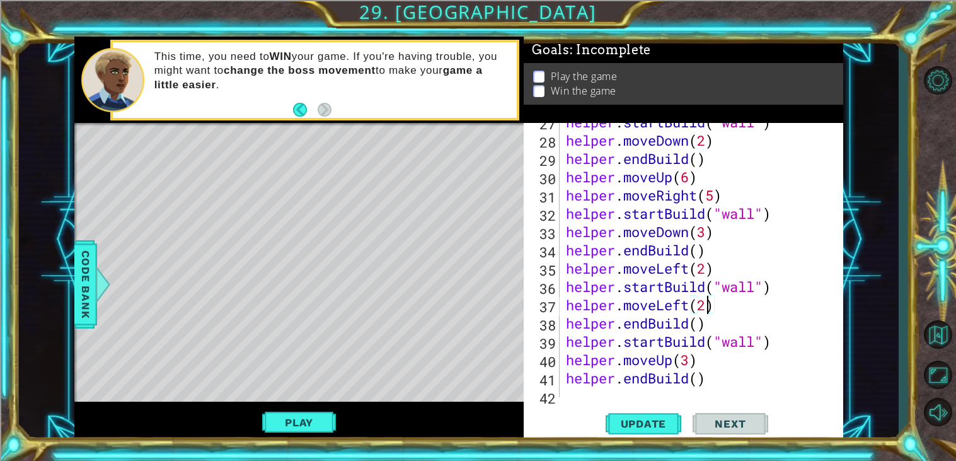
click at [707, 270] on div "helper . startBuild ( "wall" ) helper . moveDown ( 2 ) helper . endBuild ( ) he…" at bounding box center [704, 268] width 283 height 311
click at [709, 309] on div "helper . startBuild ( "wall" ) helper . moveDown ( 2 ) helper . endBuild ( ) he…" at bounding box center [704, 268] width 283 height 311
click at [656, 421] on span "Update" at bounding box center [643, 423] width 71 height 13
click at [713, 373] on div "helper . startBuild ( "wall" ) helper . moveDown ( 2 ) helper . endBuild ( ) he…" at bounding box center [704, 268] width 283 height 311
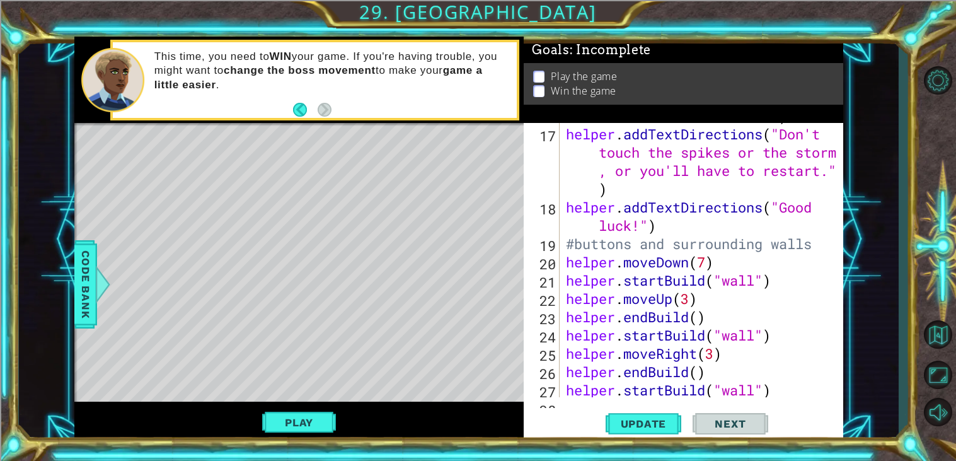
scroll to position [410, 0]
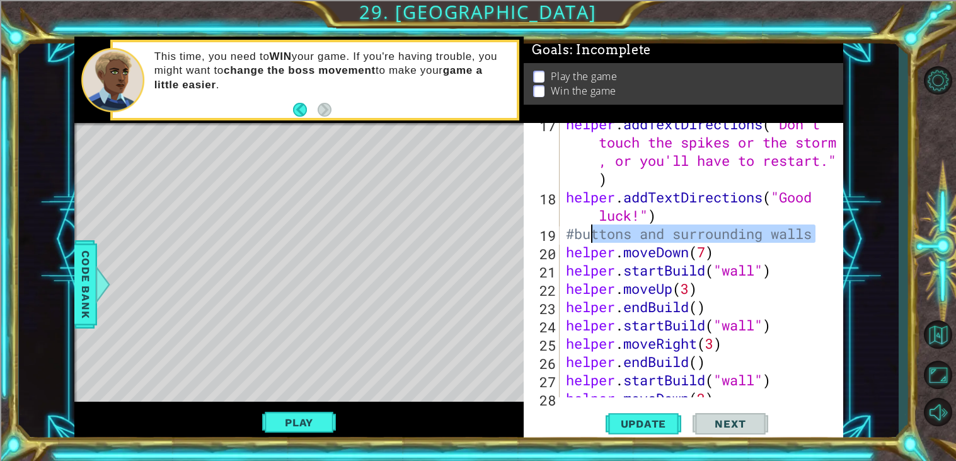
drag, startPoint x: 818, startPoint y: 238, endPoint x: 745, endPoint y: 263, distance: 77.7
click at [745, 263] on div "helper . addTextDirections ( "Don't touch the spikes or the storm , or you'll h…" at bounding box center [704, 297] width 283 height 365
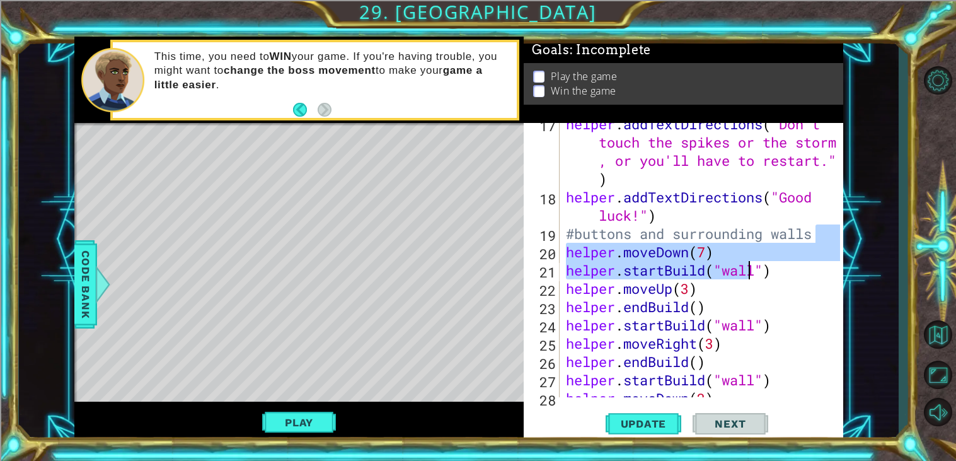
click at [777, 239] on div "helper . addTextDirections ( "Don't touch the spikes or the storm , or you'll h…" at bounding box center [704, 297] width 283 height 365
type textarea "#buttons and surrounding walls"
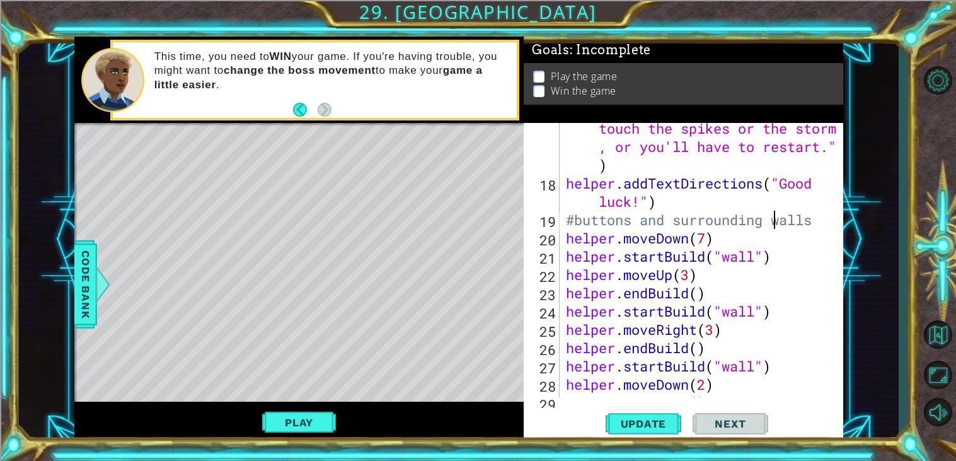
scroll to position [712, 0]
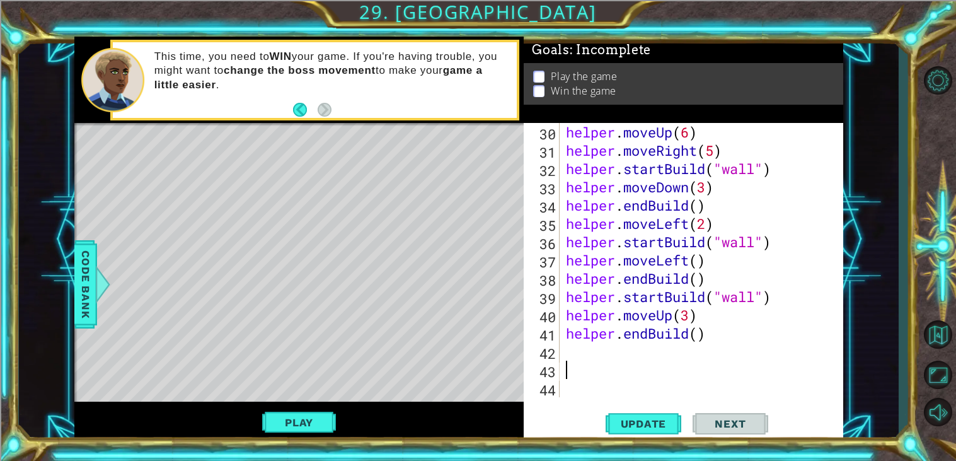
click at [598, 370] on div "helper . moveUp ( 6 ) helper . moveRight ( 5 ) helper . startBuild ( "wall" ) h…" at bounding box center [704, 278] width 283 height 311
click at [582, 357] on div "helper . moveUp ( 6 ) helper . moveRight ( 5 ) helper . startBuild ( "wall" ) h…" at bounding box center [704, 278] width 283 height 311
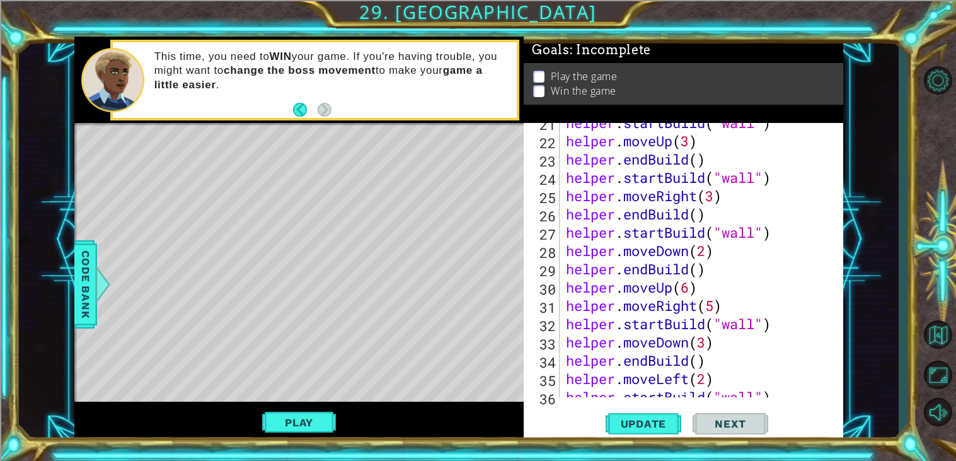
scroll to position [567, 0]
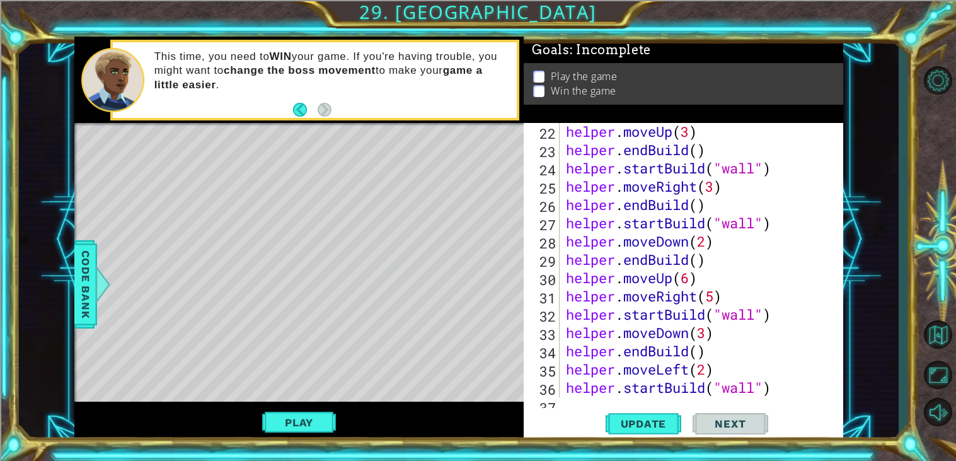
click at [714, 264] on div "helper . moveUp ( 3 ) helper . endBuild ( ) helper . startBuild ( "wall" ) help…" at bounding box center [704, 277] width 283 height 311
type textarea "helper.endBuild()"
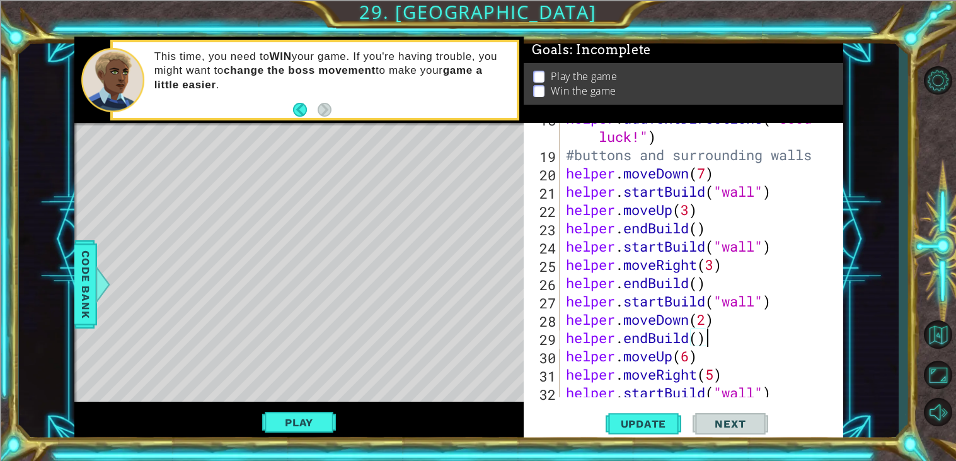
scroll to position [712, 0]
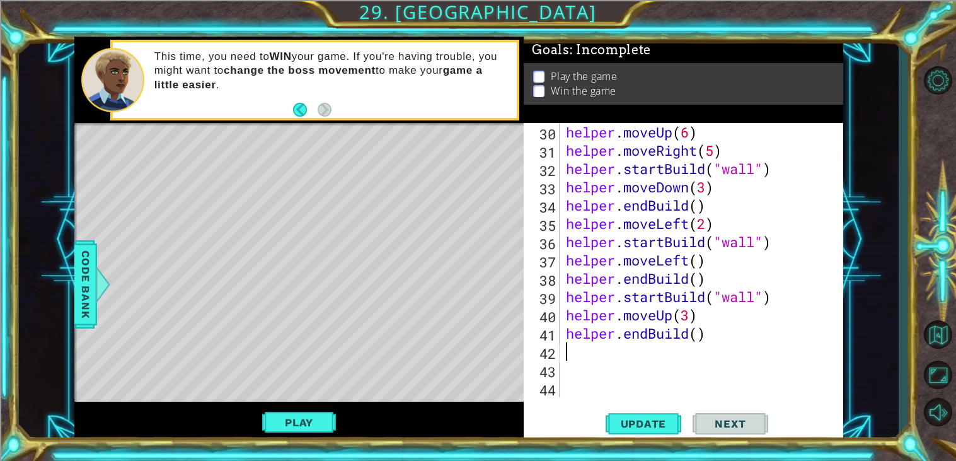
click at [608, 358] on div "helper . moveUp ( 6 ) helper . moveRight ( 5 ) helper . startBuild ( "wall" ) h…" at bounding box center [704, 278] width 283 height 311
click at [81, 268] on span "Code Bank" at bounding box center [86, 284] width 20 height 77
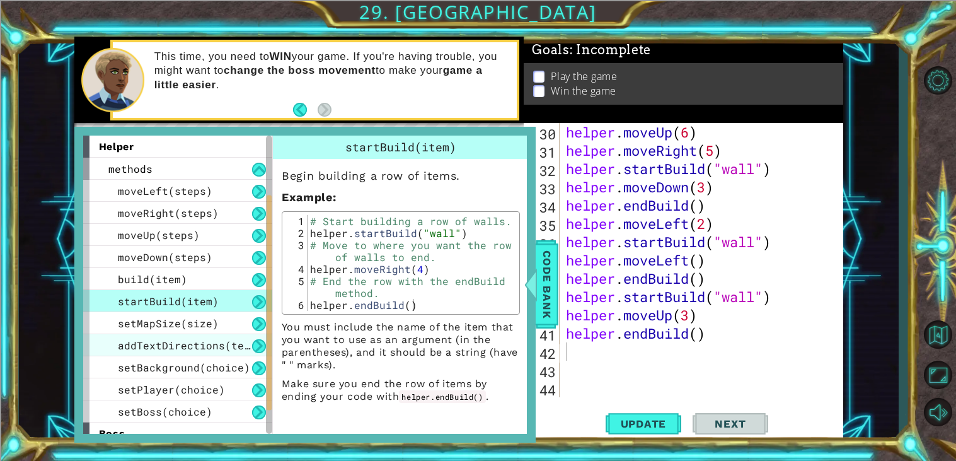
scroll to position [142, 0]
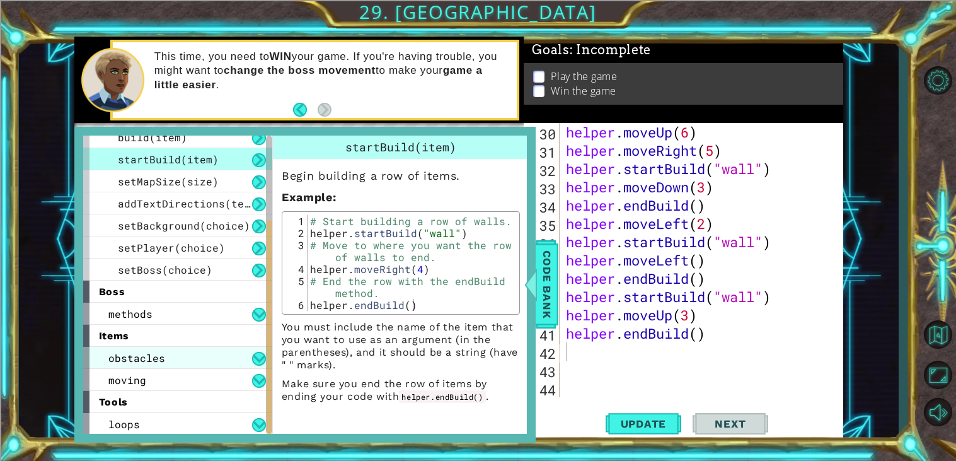
click at [149, 349] on div "obstacles" at bounding box center [177, 358] width 189 height 22
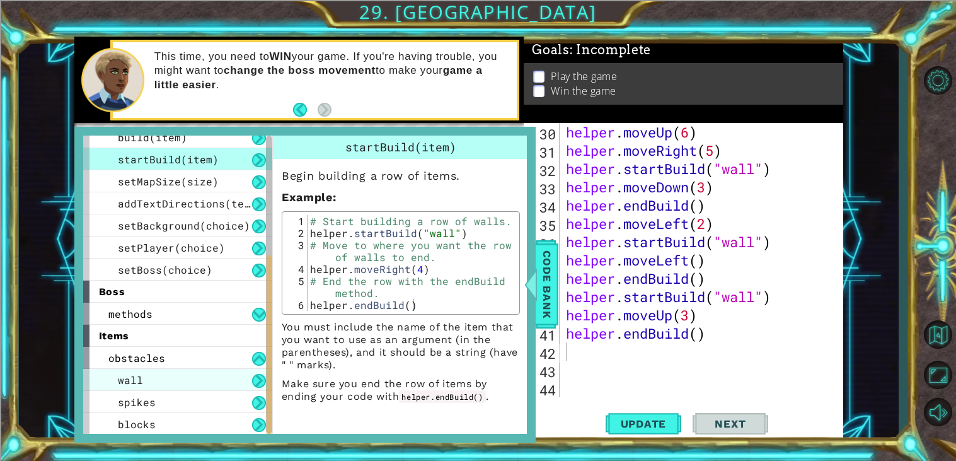
scroll to position [207, 0]
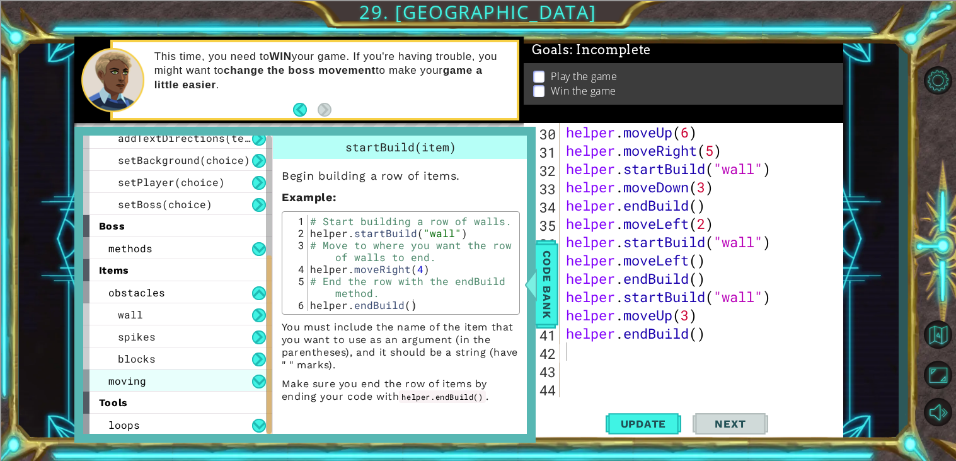
click at [143, 375] on span "moving" at bounding box center [127, 380] width 38 height 13
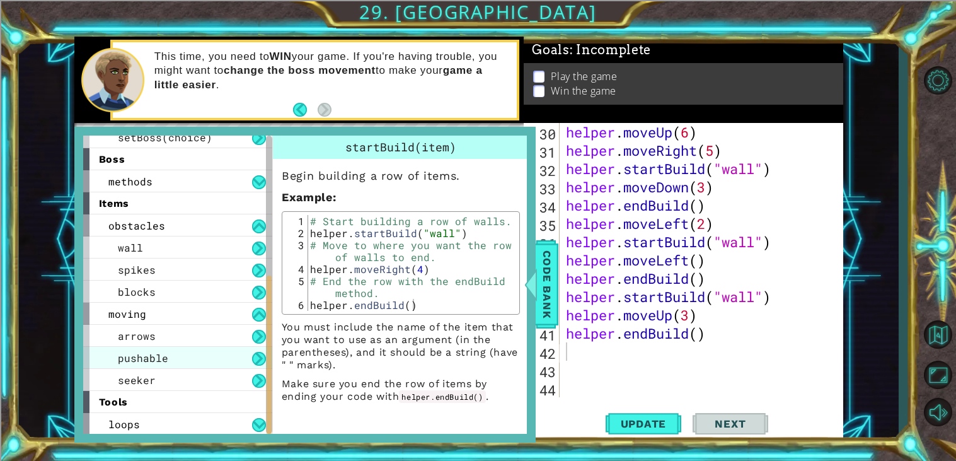
click at [145, 360] on span "pushable" at bounding box center [143, 357] width 50 height 13
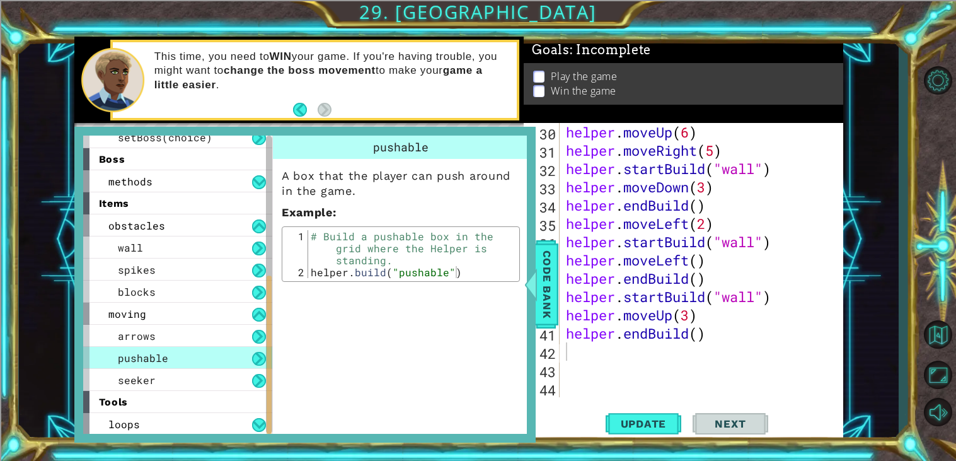
type textarea "# Build a pushable box in the grid where the Helper is standing."
drag, startPoint x: 397, startPoint y: 248, endPoint x: 349, endPoint y: 241, distance: 48.3
click at [349, 241] on div "# Build a pushable box in the grid where the Helper is standing. helper . build…" at bounding box center [412, 278] width 208 height 96
click at [349, 241] on div "# Build a pushable box in the grid where the Helper is standing. helper . build…" at bounding box center [412, 254] width 208 height 48
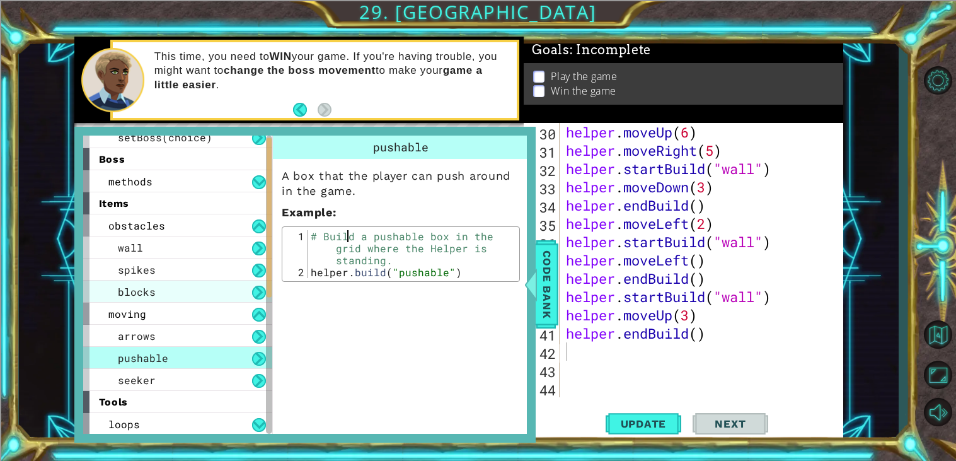
scroll to position [0, 0]
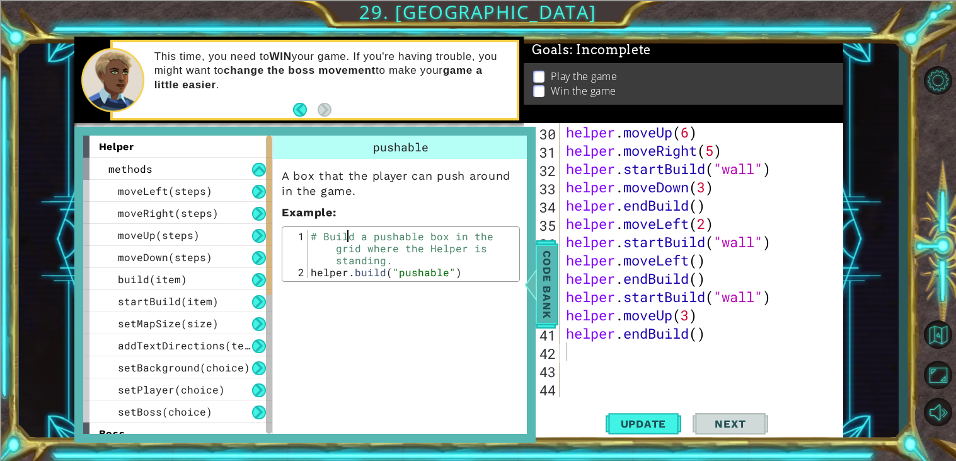
click at [541, 286] on span "Code Bank" at bounding box center [547, 284] width 20 height 77
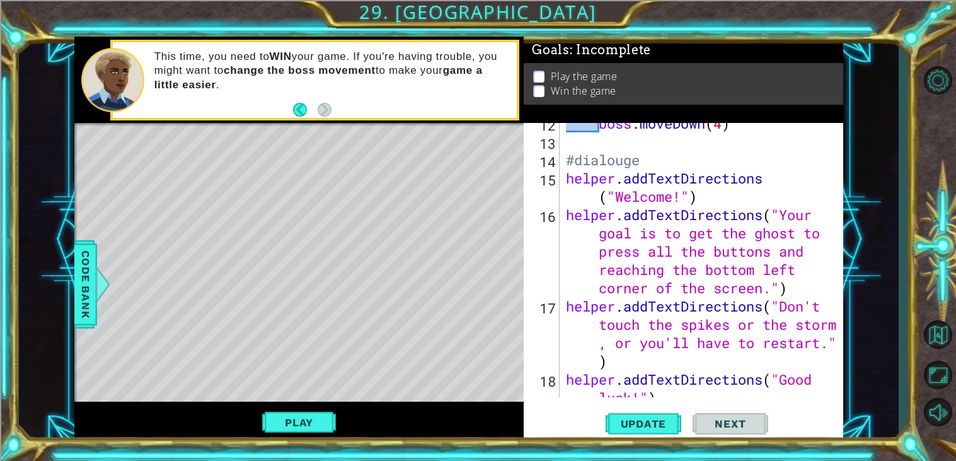
scroll to position [231, 0]
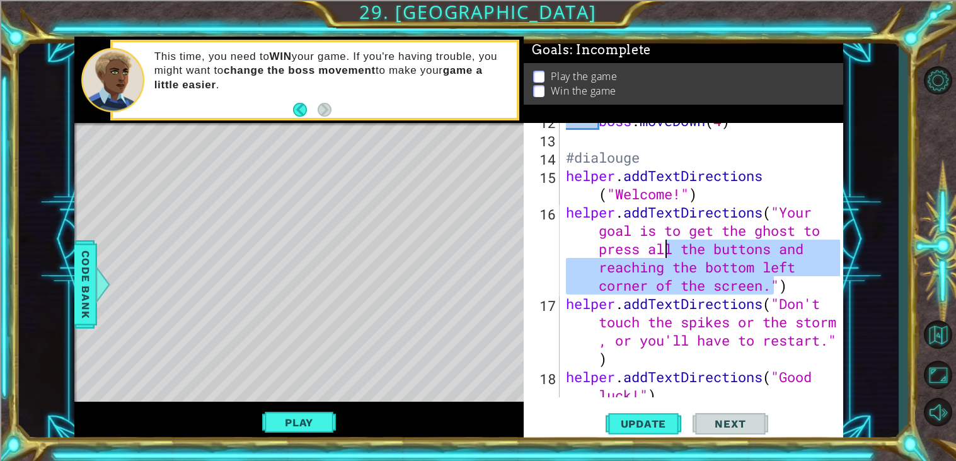
drag, startPoint x: 772, startPoint y: 289, endPoint x: 662, endPoint y: 256, distance: 115.6
click at [662, 256] on div "boss . moveDown ( 4 ) #dialouge helper . addTextDirections ( "Welcome!" ) helpe…" at bounding box center [704, 276] width 283 height 329
click at [678, 256] on div "boss . moveDown ( 4 ) #dialouge helper . addTextDirections ( "Welcome!" ) helpe…" at bounding box center [701, 260] width 277 height 274
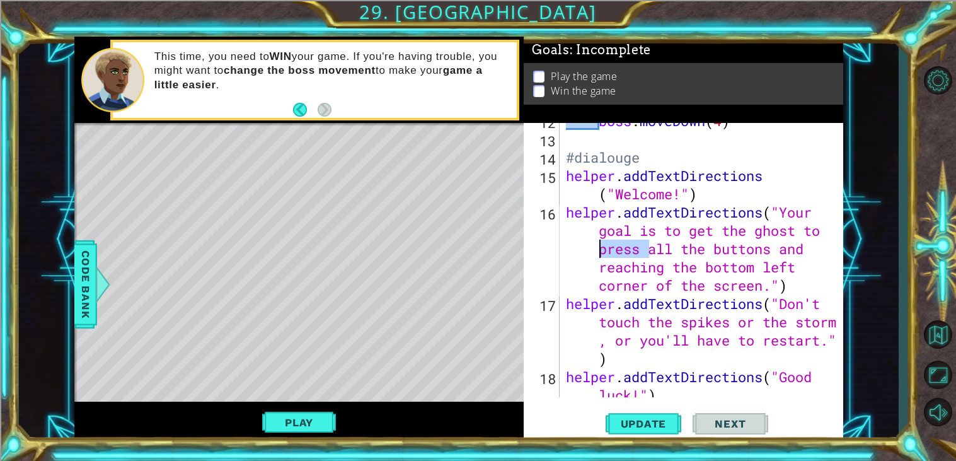
drag, startPoint x: 649, startPoint y: 248, endPoint x: 601, endPoint y: 247, distance: 47.9
click at [601, 247] on div "boss . moveDown ( 4 ) #dialouge helper . addTextDirections ( "Welcome!" ) helpe…" at bounding box center [704, 276] width 283 height 329
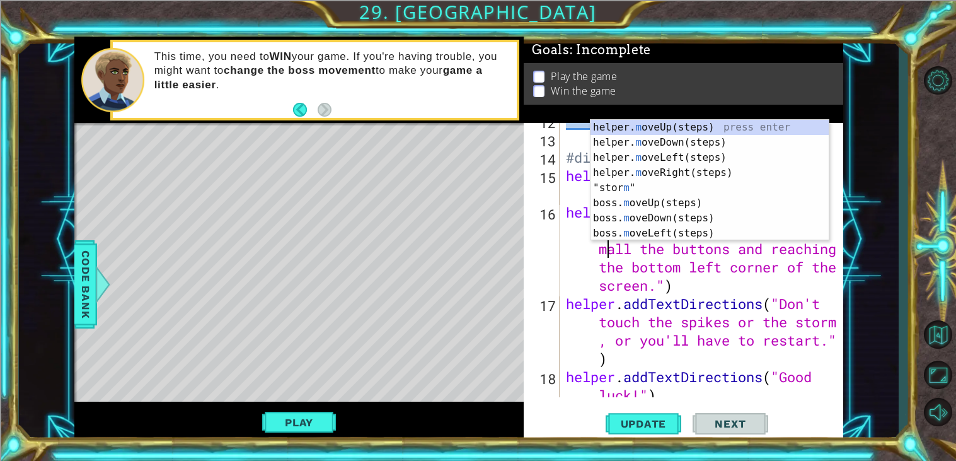
scroll to position [0, 23]
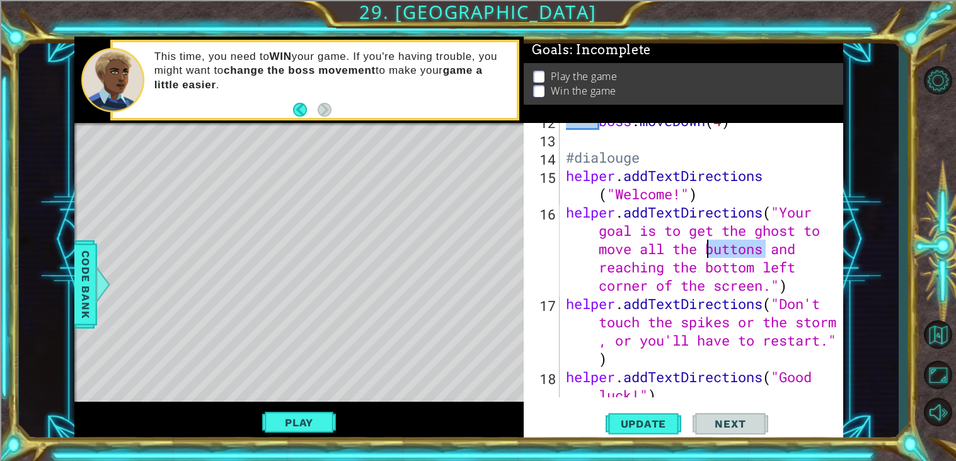
drag, startPoint x: 765, startPoint y: 249, endPoint x: 710, endPoint y: 248, distance: 54.8
click at [710, 248] on div "boss . moveDown ( 4 ) #dialouge helper . addTextDirections ( "Welcome!" ) helpe…" at bounding box center [704, 276] width 283 height 329
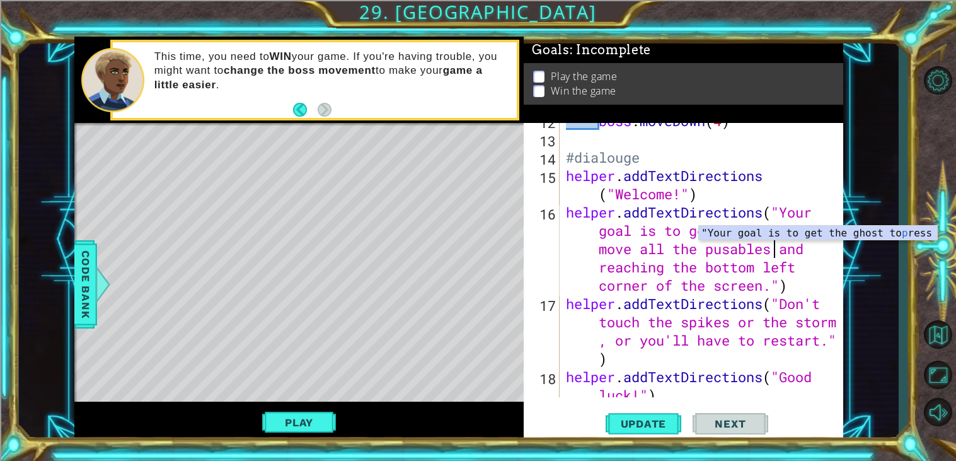
scroll to position [0, 30]
click at [657, 263] on div "boss . moveDown ( 4 ) #dialouge helper . addTextDirections ( "Welcome!" ) helpe…" at bounding box center [704, 276] width 283 height 329
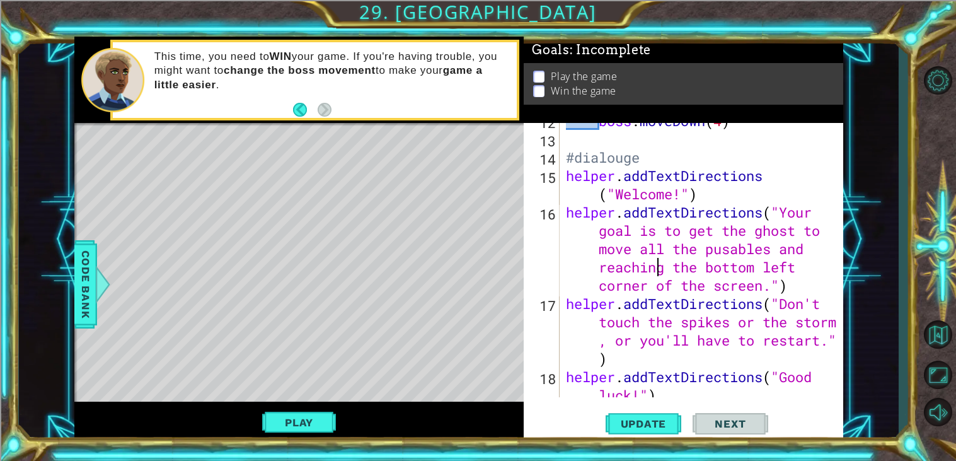
click at [730, 255] on div "boss . moveDown ( 4 ) #dialouge helper . addTextDirections ( "Welcome!" ) helpe…" at bounding box center [704, 276] width 283 height 329
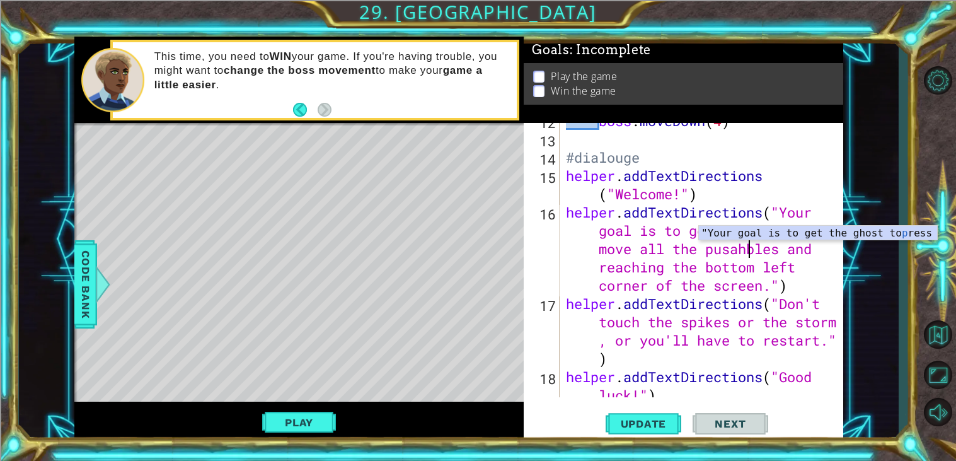
scroll to position [0, 29]
click at [673, 283] on div "boss . moveDown ( 4 ) #dialouge helper . addTextDirections ( "Welcome!" ) helpe…" at bounding box center [704, 276] width 283 height 329
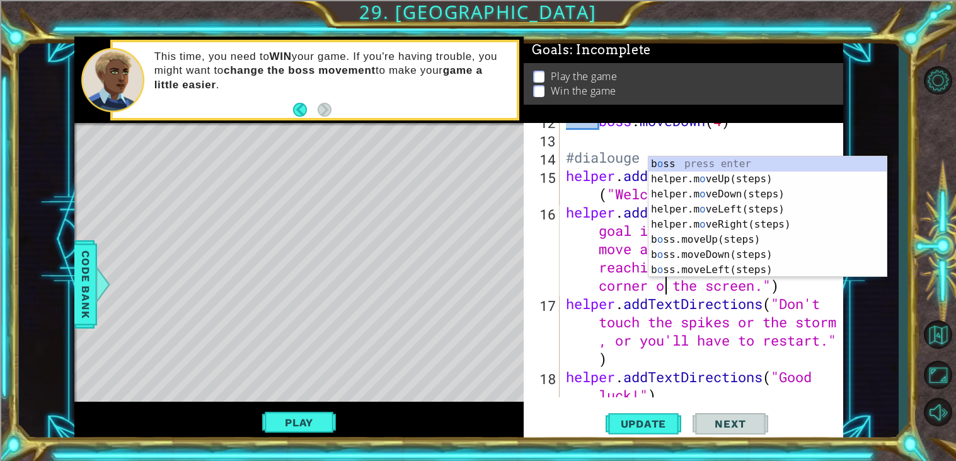
scroll to position [0, 45]
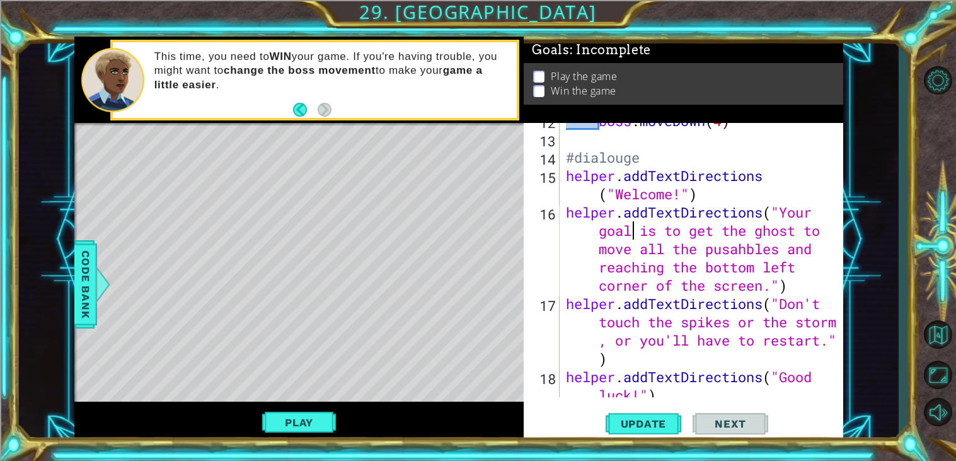
click at [634, 232] on div "boss . moveDown ( 4 ) #dialouge helper . addTextDirections ( "Welcome!" ) helpe…" at bounding box center [704, 276] width 283 height 329
click at [741, 250] on div "boss . moveDown ( 4 ) #dialouge helper . addTextDirections ( "Welcome!" ) helpe…" at bounding box center [704, 276] width 283 height 329
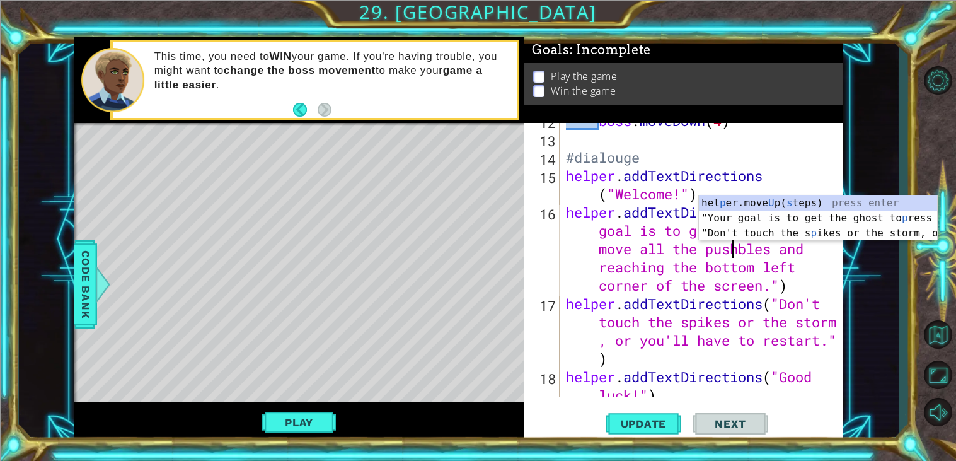
click at [745, 254] on div "boss . moveDown ( 4 ) #dialouge helper . addTextDirections ( "Welcome!" ) helpe…" at bounding box center [704, 276] width 283 height 329
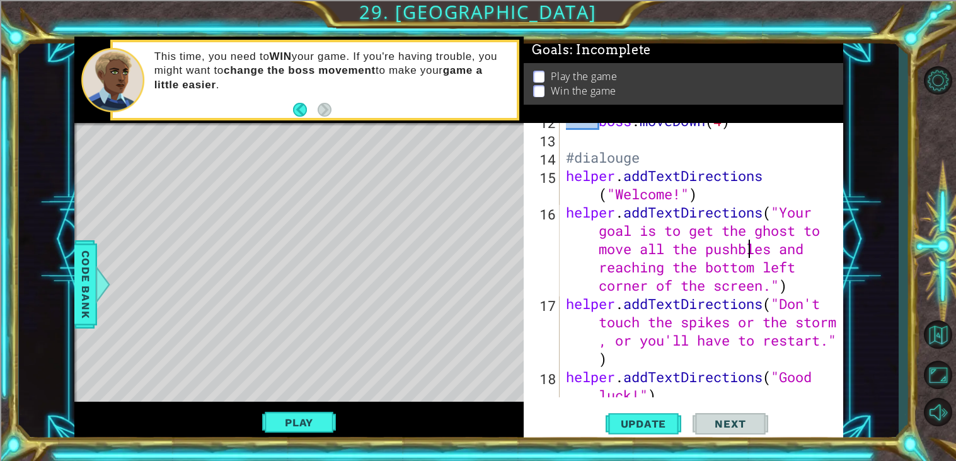
scroll to position [0, 29]
click at [667, 268] on div "boss . moveDown ( 4 ) #dialouge helper . addTextDirections ( "Welcome!" ) helpe…" at bounding box center [704, 276] width 283 height 329
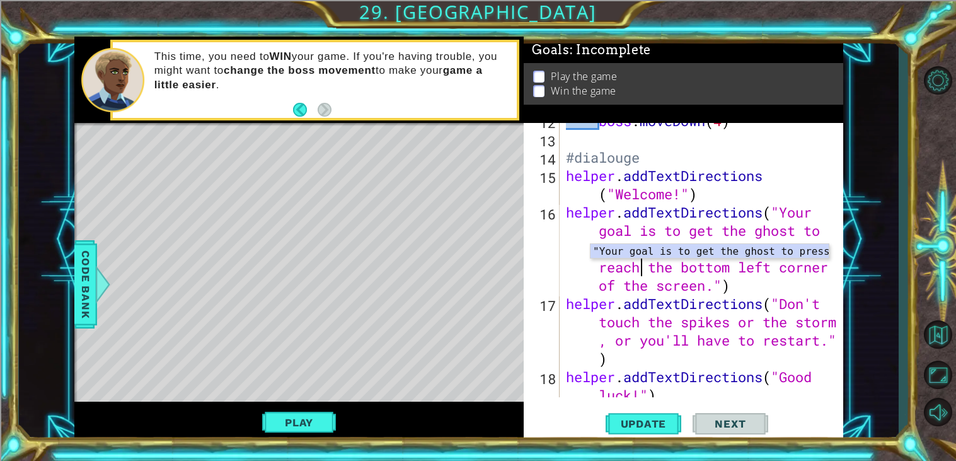
click at [709, 314] on div "boss . moveDown ( 4 ) #dialouge helper . addTextDirections ( "Welcome!" ) helpe…" at bounding box center [704, 276] width 283 height 329
type textarea "helper.addTextDirections("Don't touch the spikes or the storm, or you'll have t…"
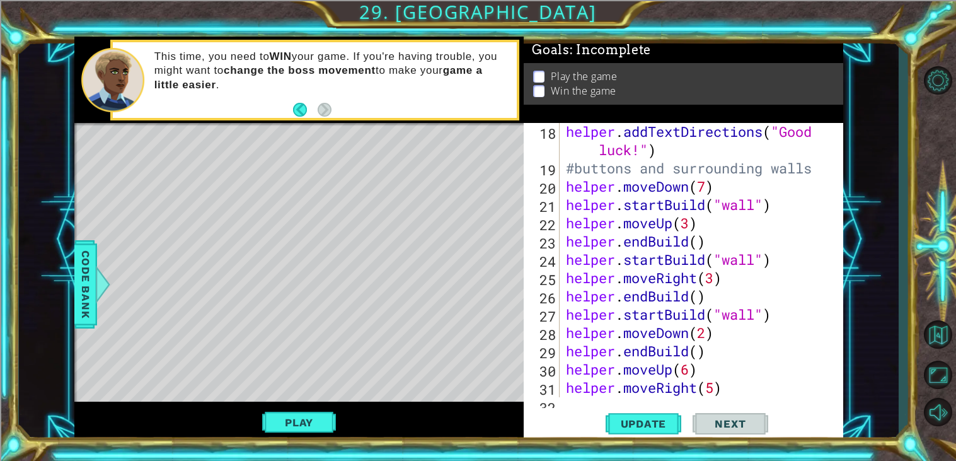
scroll to position [712, 0]
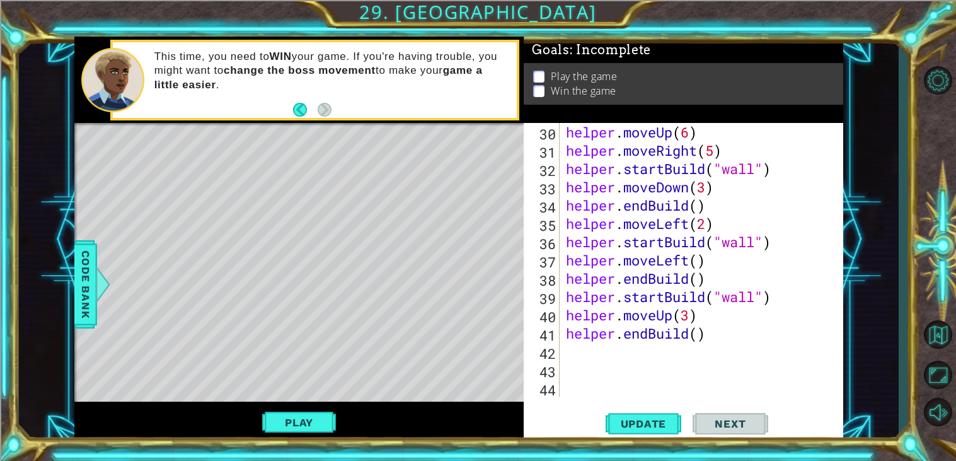
click at [598, 352] on div "helper . moveUp ( 6 ) helper . moveRight ( 5 ) helper . startBuild ( "wall" ) h…" at bounding box center [704, 278] width 283 height 311
type textarea "helper.moveDown(4)"
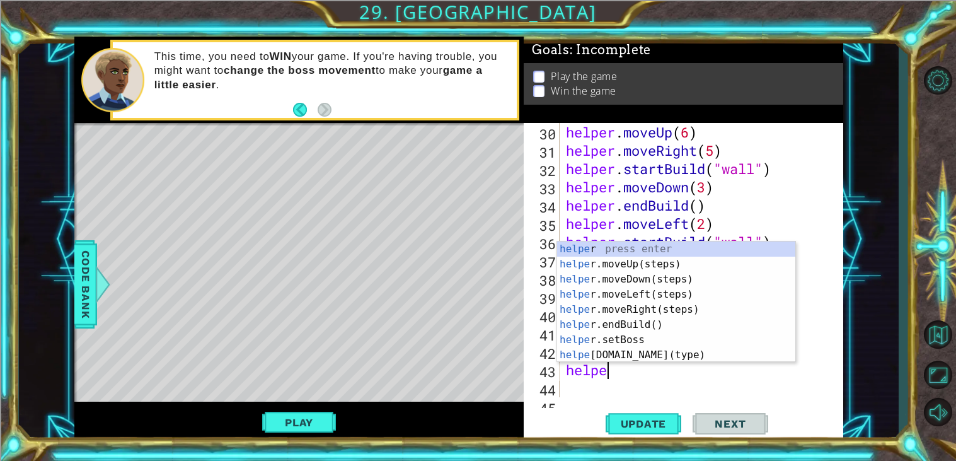
scroll to position [0, 1]
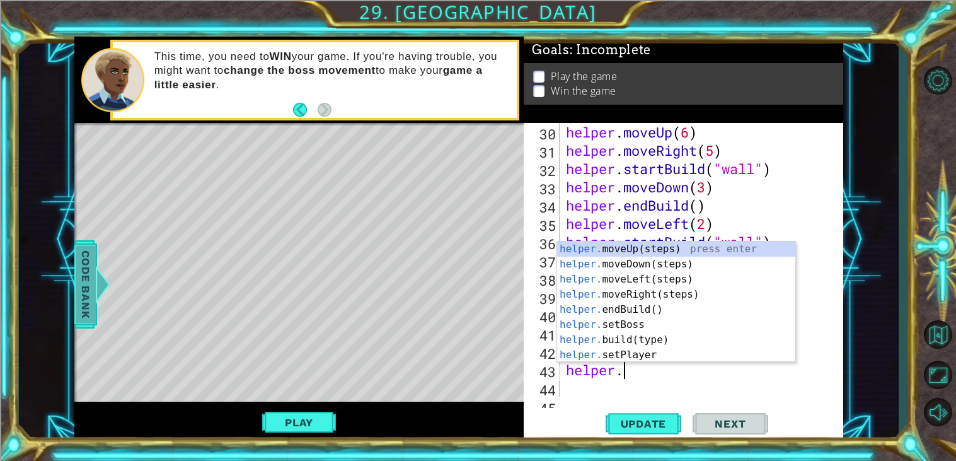
type textarea "helper."
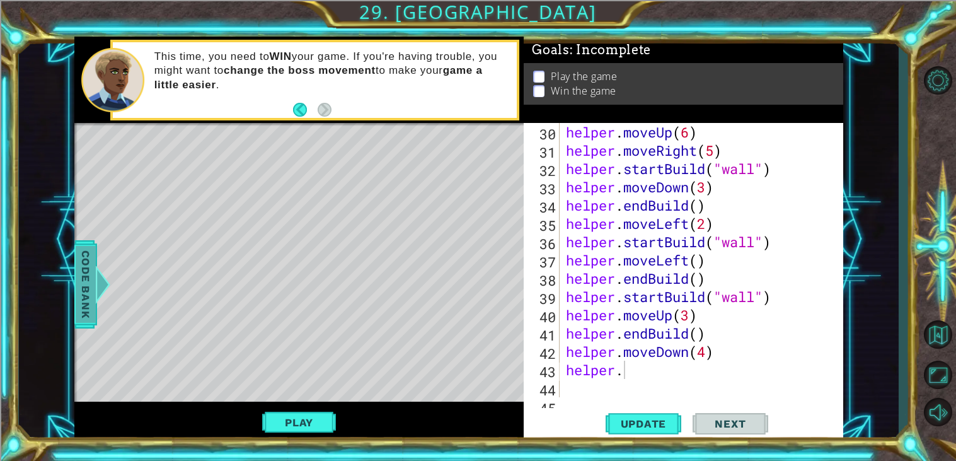
click at [103, 265] on div at bounding box center [103, 284] width 16 height 38
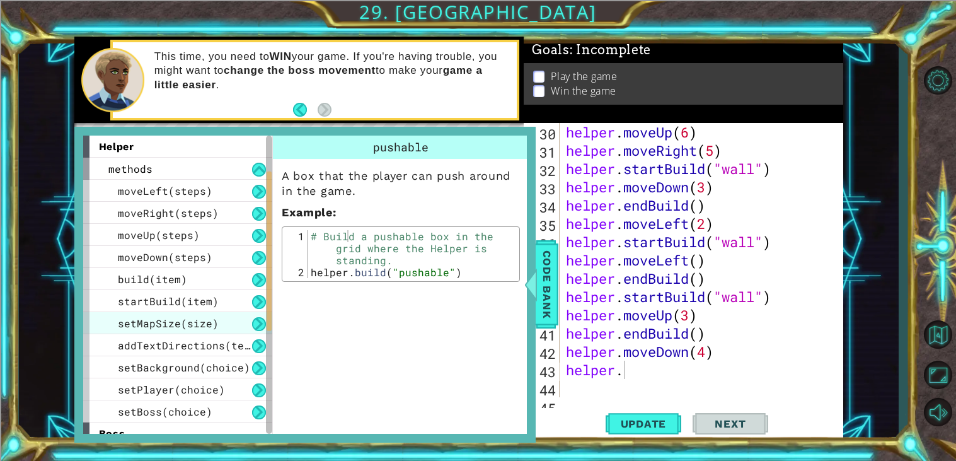
scroll to position [274, 0]
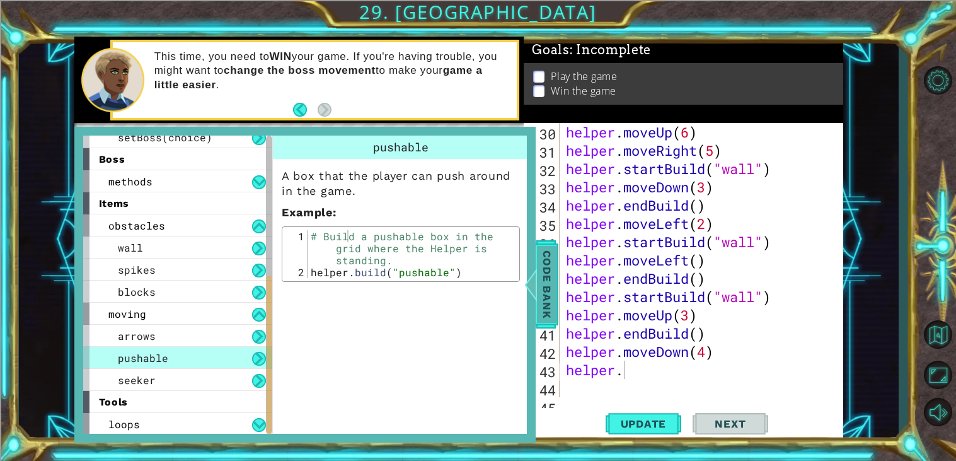
click at [547, 279] on span "Code Bank" at bounding box center [547, 284] width 20 height 77
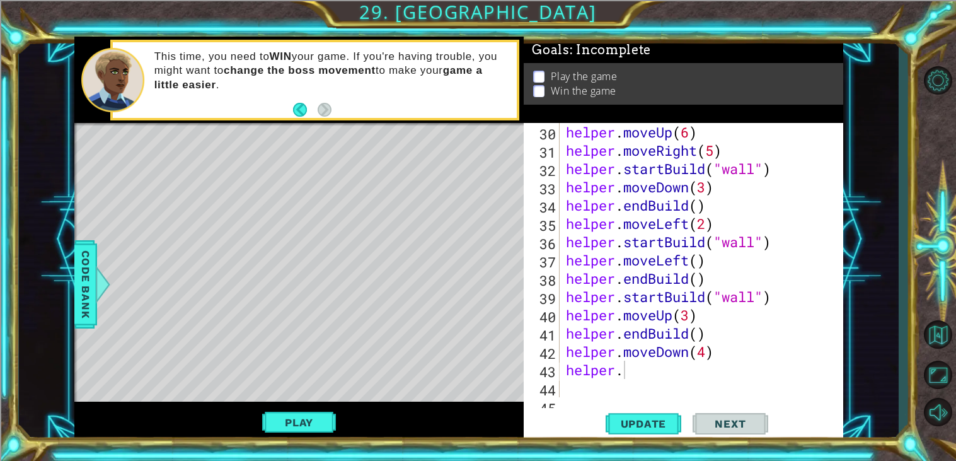
click at [639, 380] on div "helper . moveUp ( 6 ) helper . moveRight ( 5 ) helper . startBuild ( "wall" ) h…" at bounding box center [704, 278] width 283 height 311
click at [628, 371] on div "helper . moveUp ( 6 ) helper . moveRight ( 5 ) helper . startBuild ( "wall" ) h…" at bounding box center [704, 278] width 283 height 311
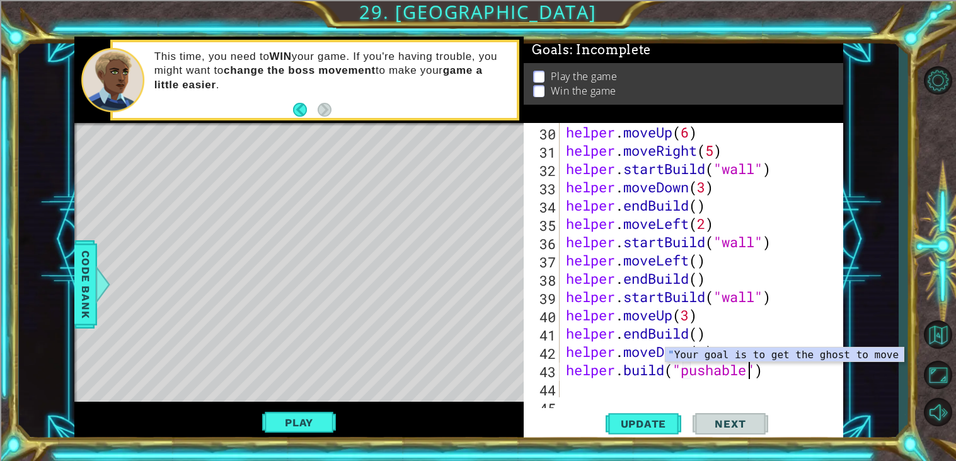
scroll to position [0, 8]
click at [761, 372] on div "helper . moveUp ( 6 ) helper . moveRight ( 5 ) helper . startBuild ( "wall" ) h…" at bounding box center [704, 278] width 283 height 311
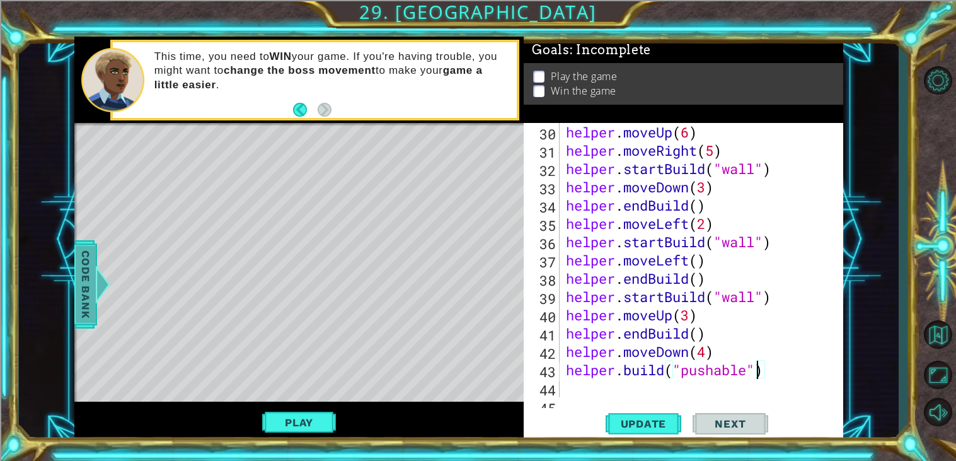
type textarea "[DOMAIN_NAME]("pushable")"
click at [88, 287] on span "Code Bank" at bounding box center [86, 284] width 20 height 77
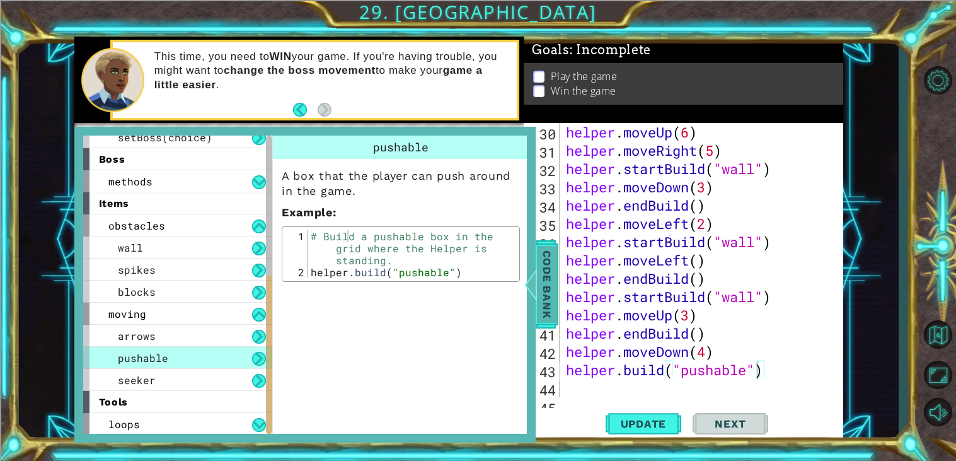
click at [544, 277] on span "Code Bank" at bounding box center [547, 284] width 20 height 77
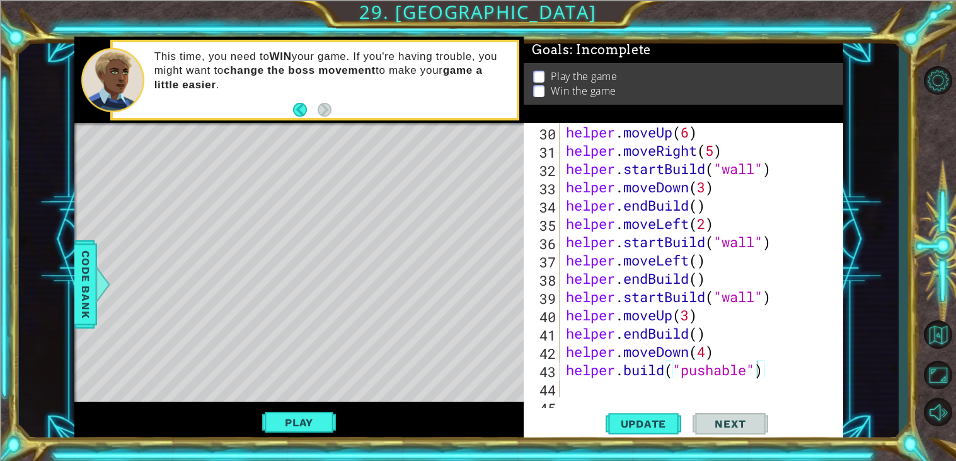
click at [814, 365] on div "helper . moveUp ( 6 ) helper . moveRight ( 5 ) helper . startBuild ( "wall" ) h…" at bounding box center [704, 278] width 283 height 311
type textarea "helper.moveLeft()"
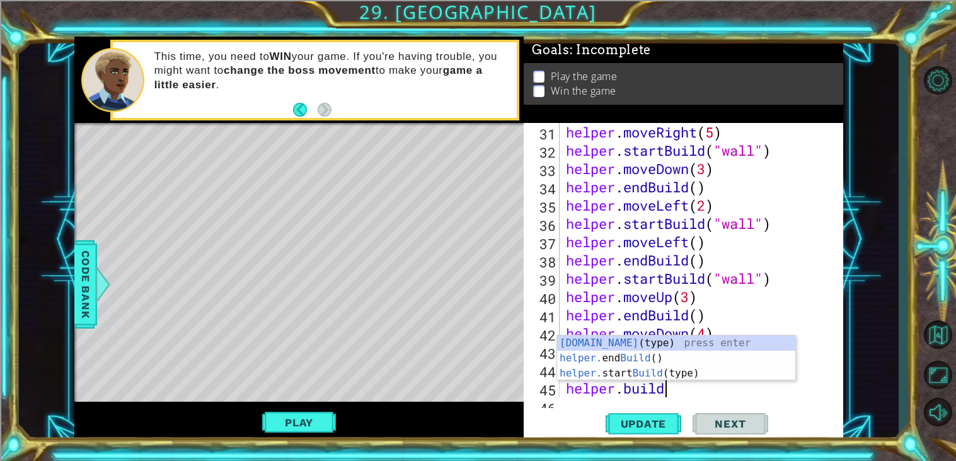
scroll to position [0, 3]
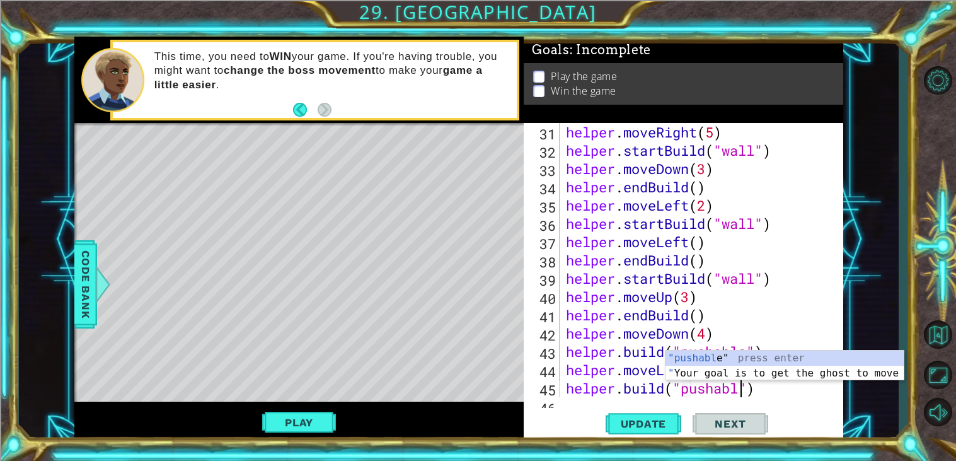
type textarea "[DOMAIN_NAME]("pushable")"
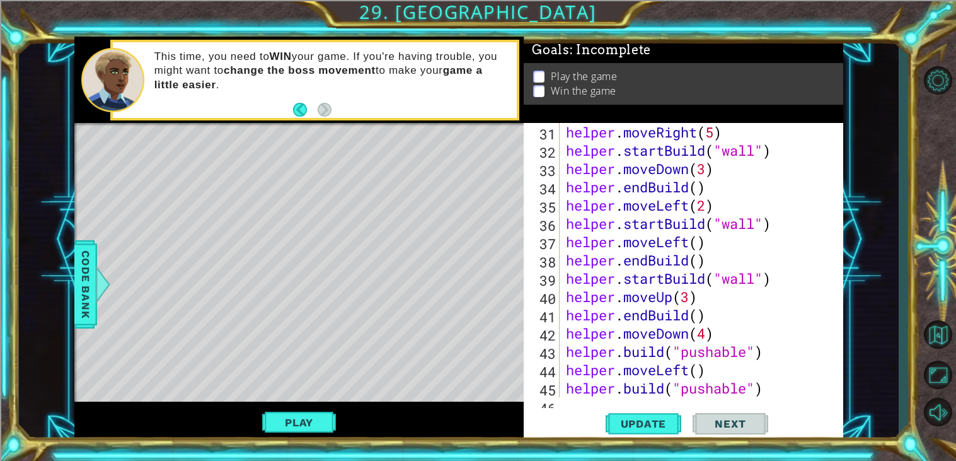
scroll to position [786, 0]
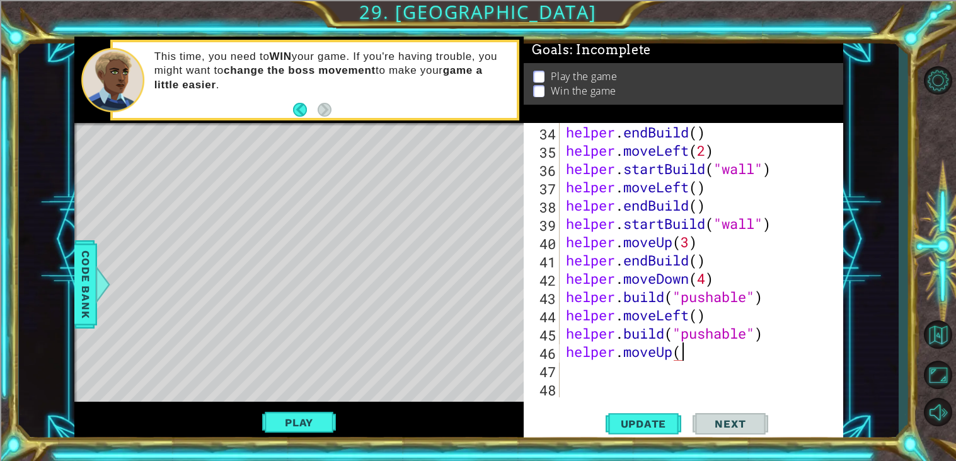
type textarea "helper.moveUp()"
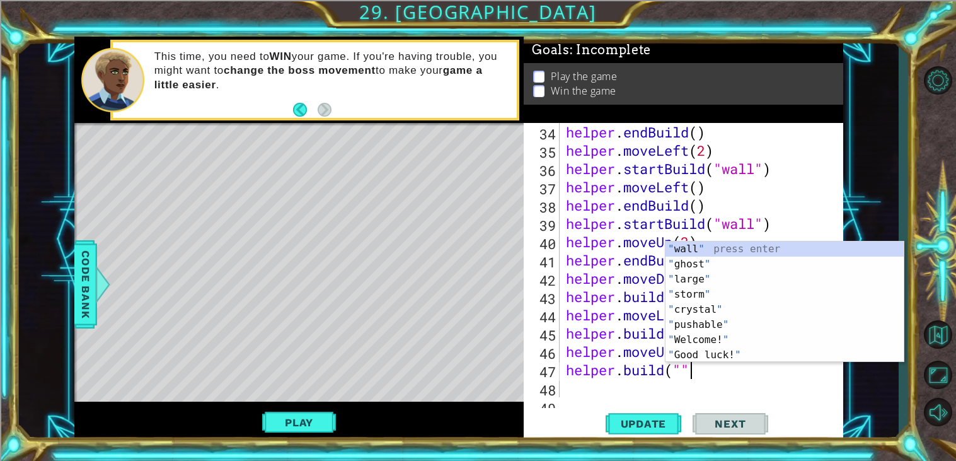
scroll to position [0, 4]
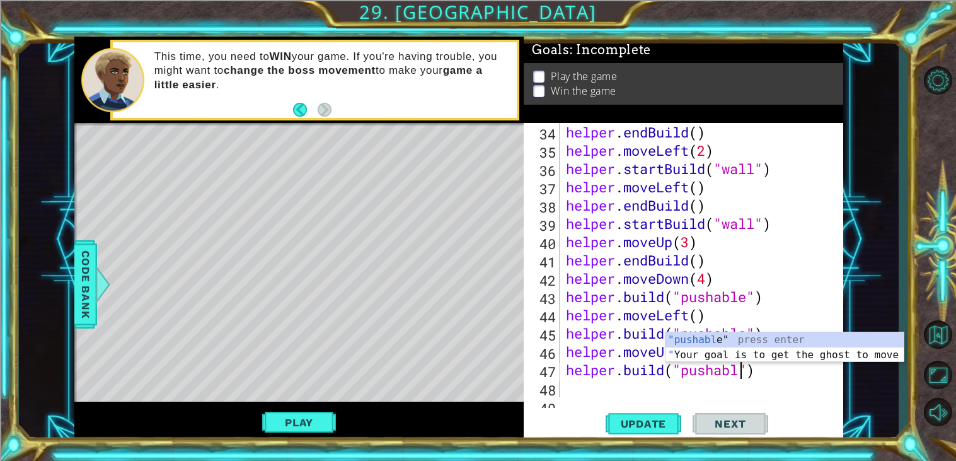
type textarea "[DOMAIN_NAME]("pushable")"
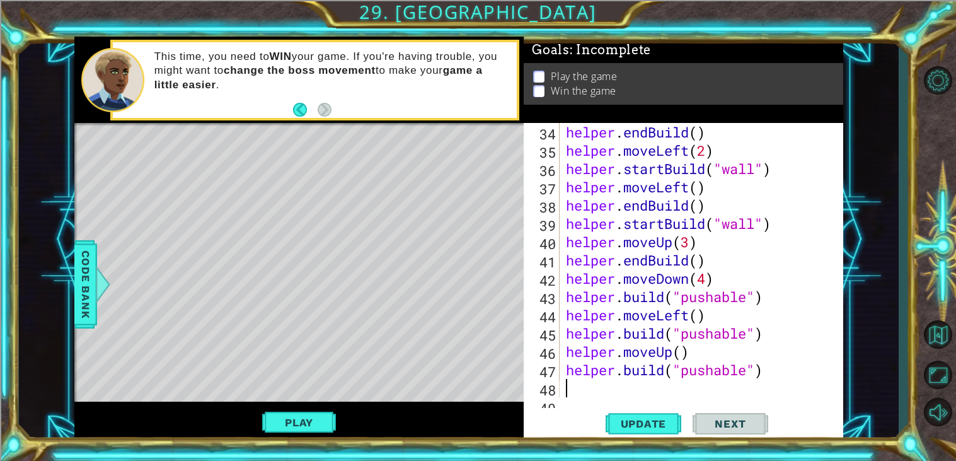
scroll to position [0, 0]
type textarea "helper.moveLeft()"
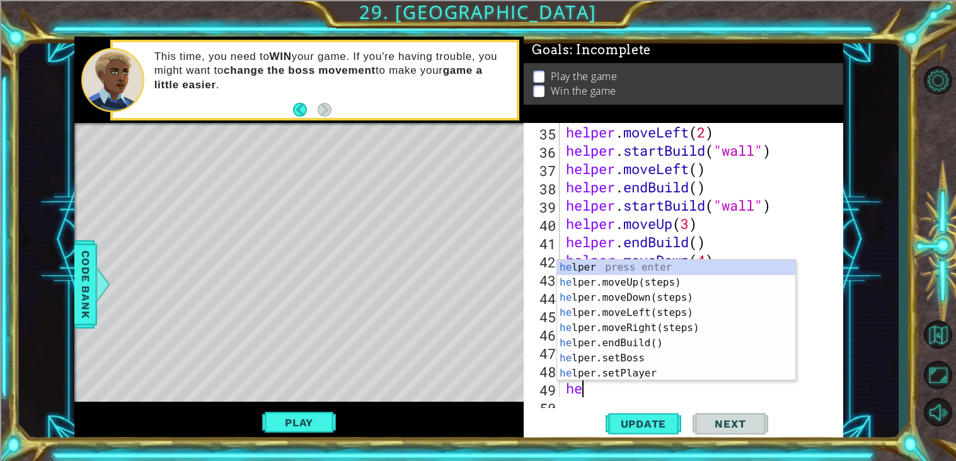
scroll to position [804, 0]
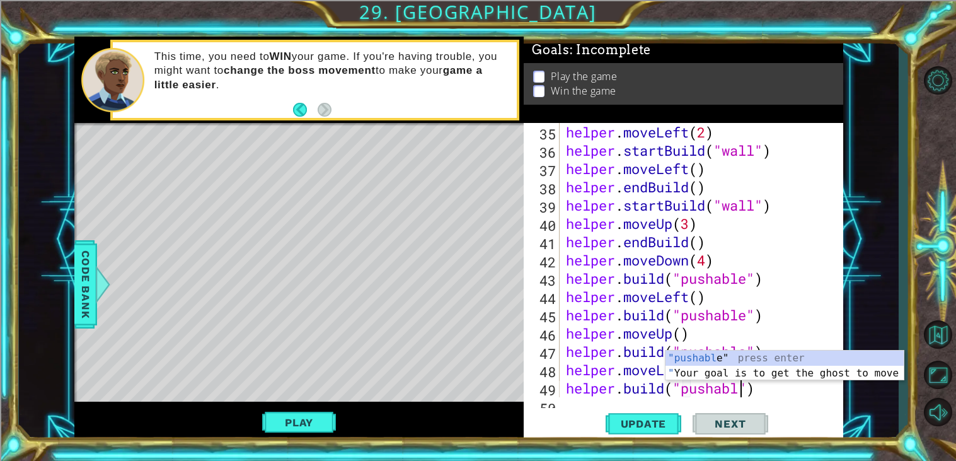
type textarea "[DOMAIN_NAME]("pushable")"
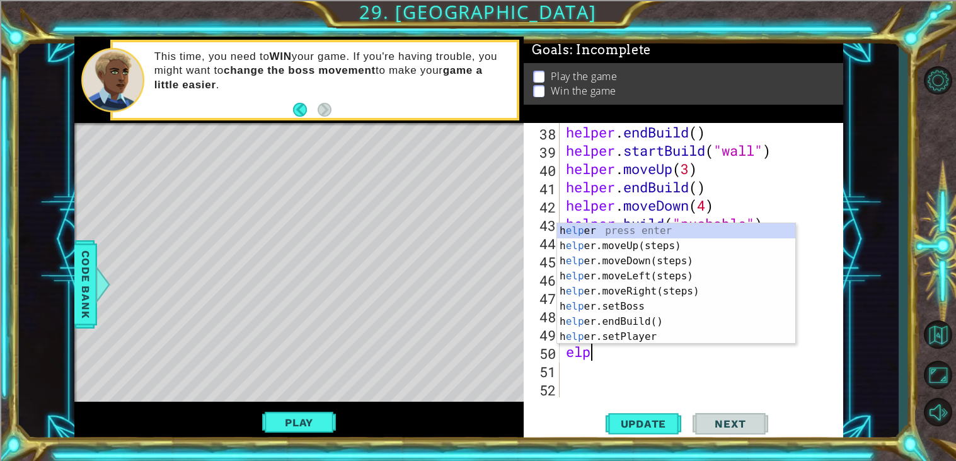
scroll to position [0, 0]
type textarea "e"
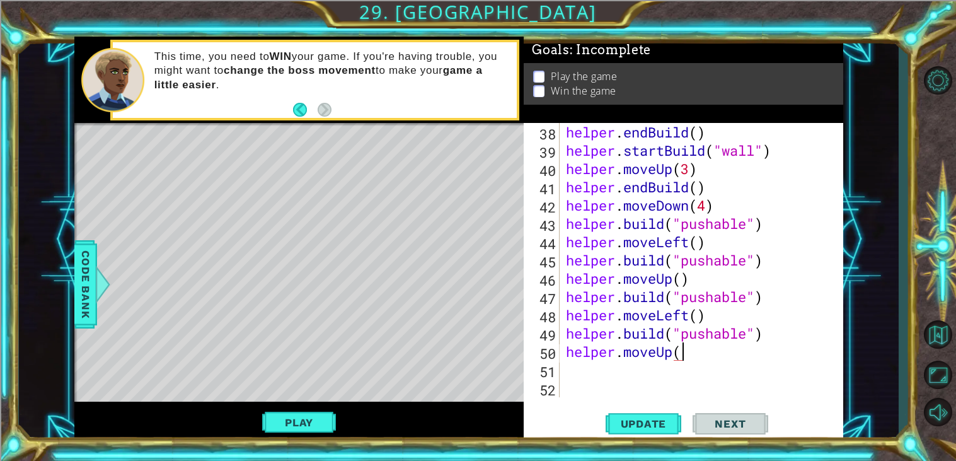
type textarea "helper.moveUp()"
type textarea "e"
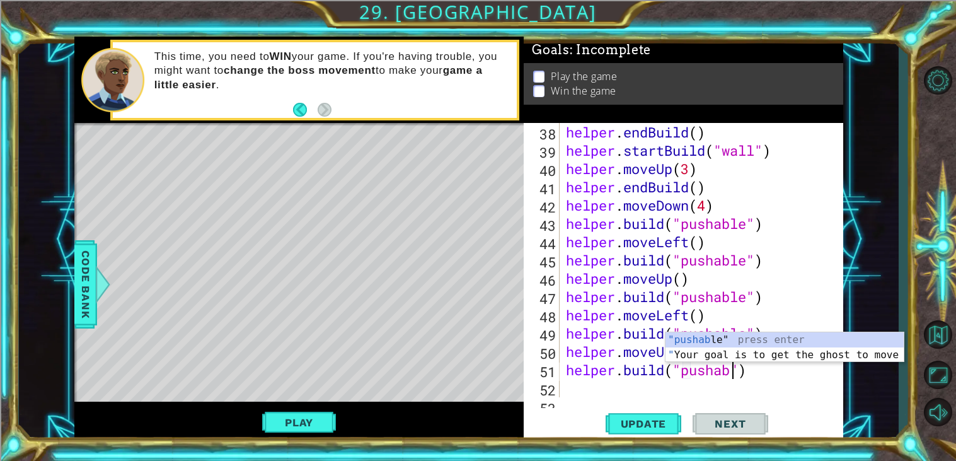
type textarea "[DOMAIN_NAME]("pushable")"
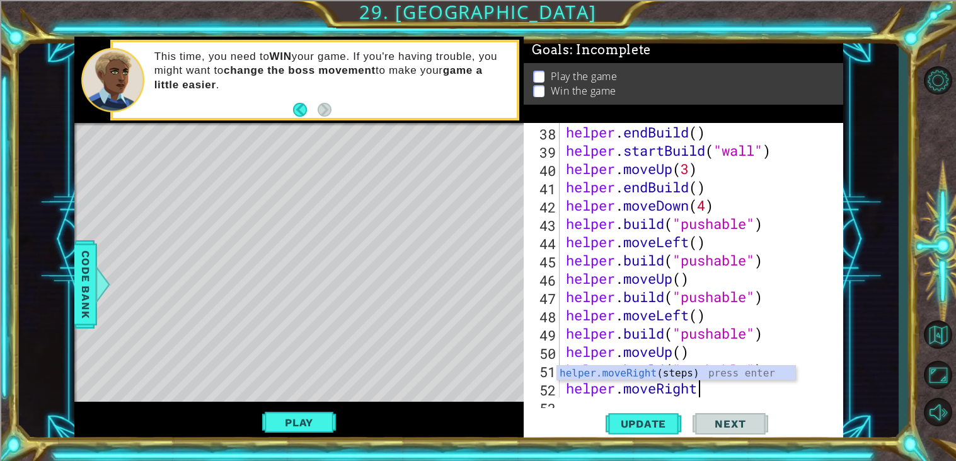
scroll to position [0, 5]
type textarea "helper.moveRight()"
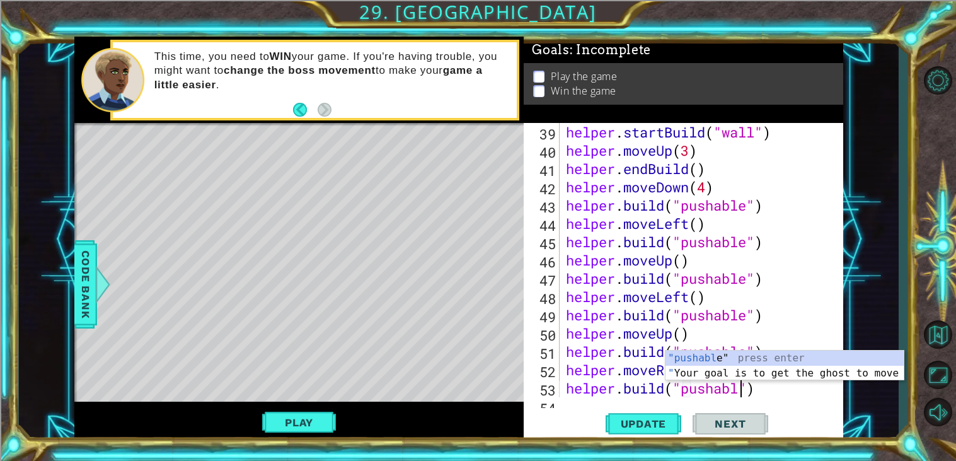
scroll to position [0, 8]
type textarea "[DOMAIN_NAME]("pushable")"
click at [634, 433] on button "Update" at bounding box center [643, 424] width 76 height 32
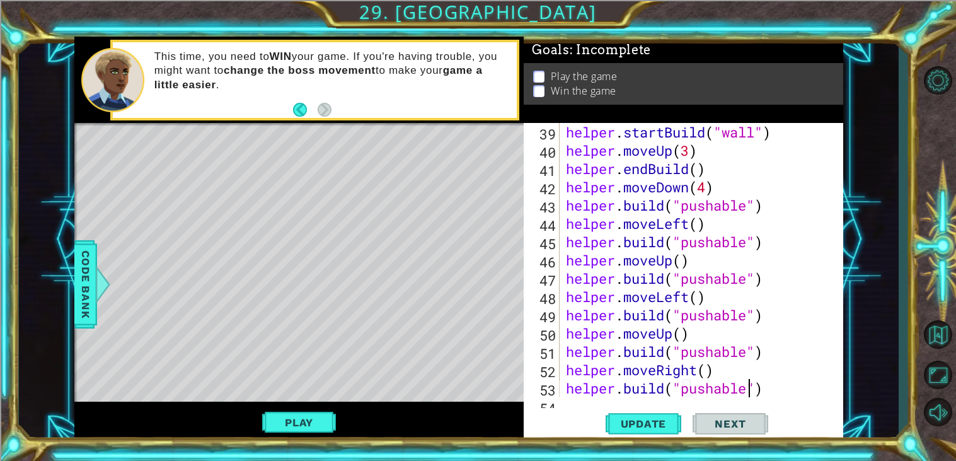
click at [781, 386] on div "helper . startBuild ( "wall" ) helper . moveUp ( 3 ) helper . endBuild ( ) help…" at bounding box center [704, 278] width 283 height 311
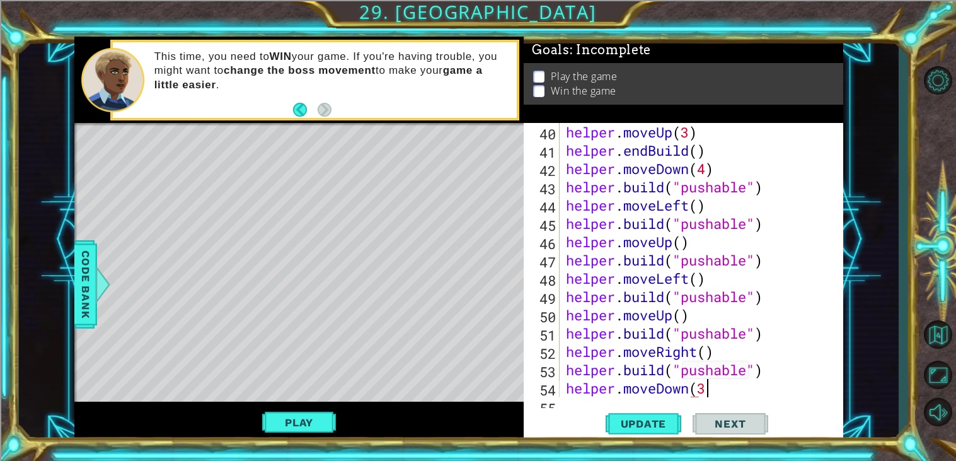
scroll to position [0, 5]
type textarea "helper.moveDown(3)"
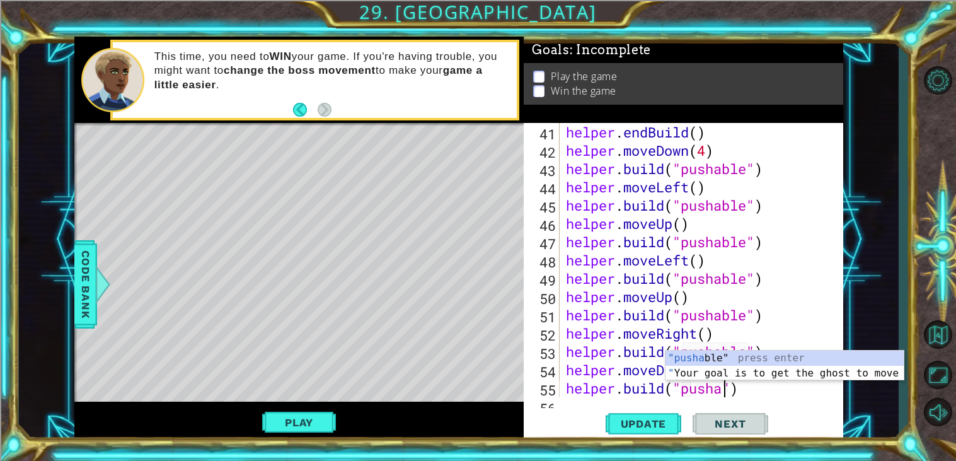
type textarea "[DOMAIN_NAME]("pushable")"
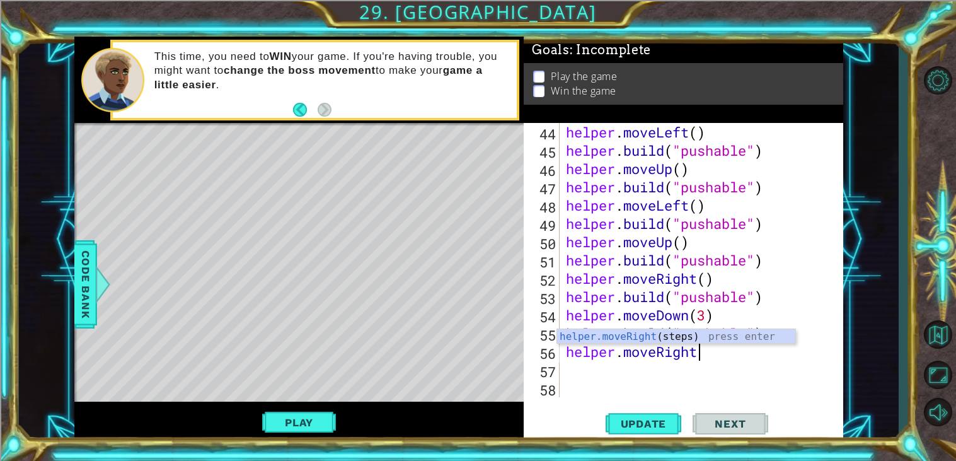
scroll to position [0, 5]
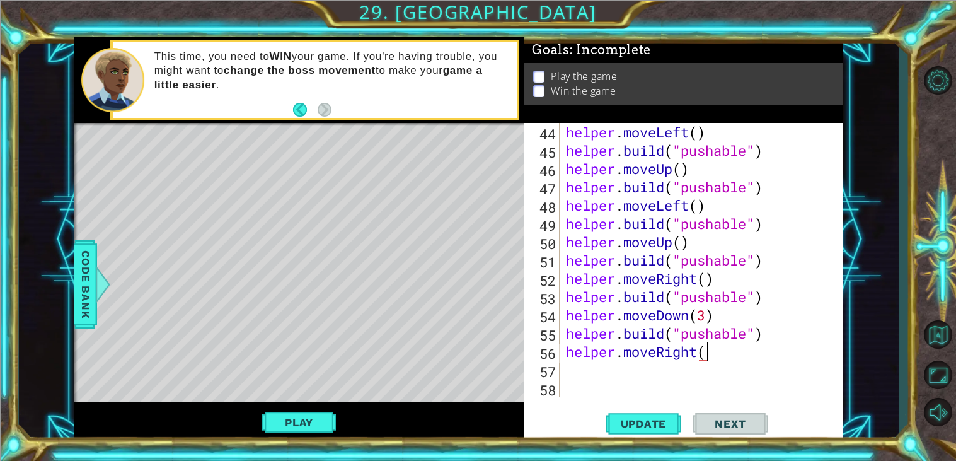
type textarea "helper.moveRight()"
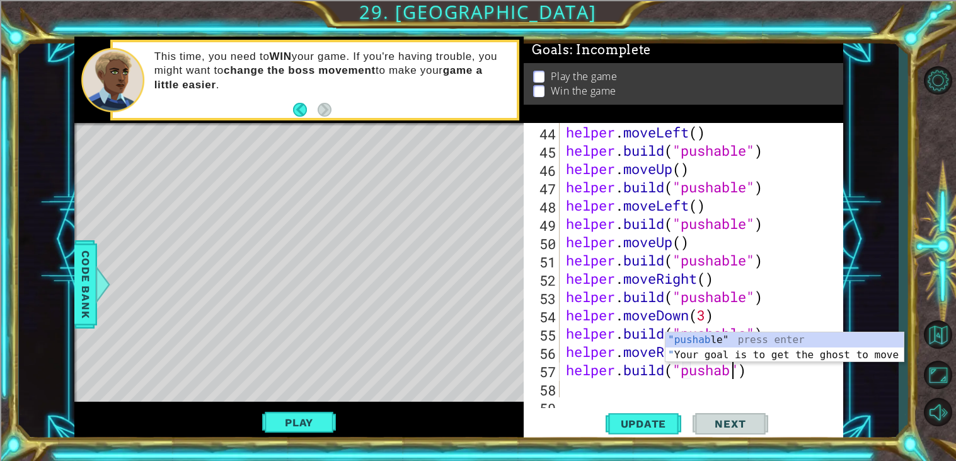
scroll to position [0, 8]
type textarea "[DOMAIN_NAME]("pushable")"
click at [667, 422] on span "Update" at bounding box center [643, 423] width 71 height 13
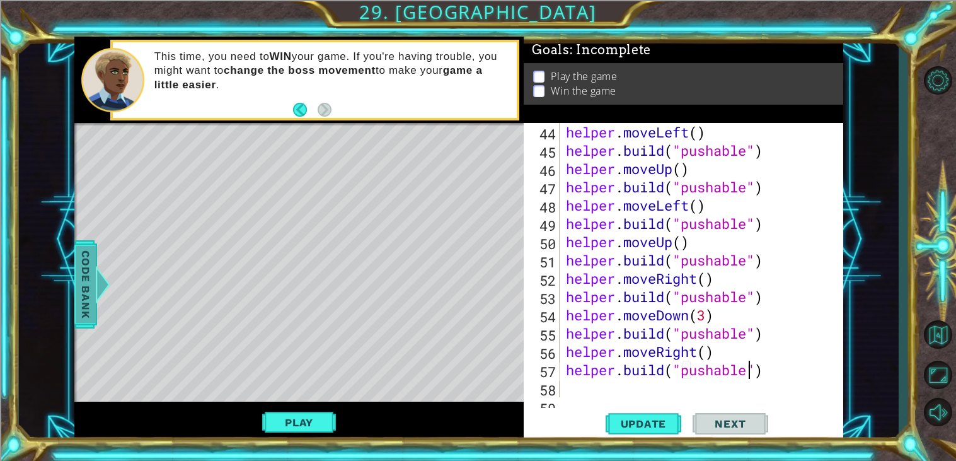
click at [101, 282] on div at bounding box center [103, 284] width 16 height 38
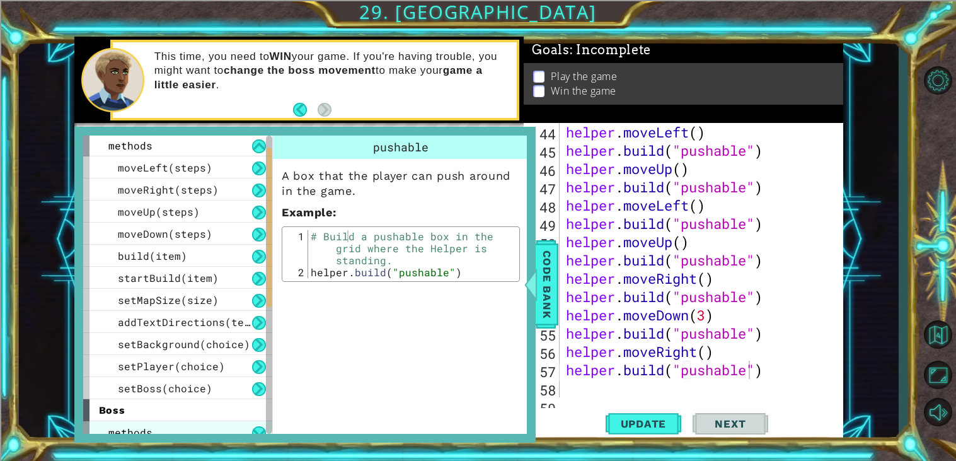
scroll to position [274, 0]
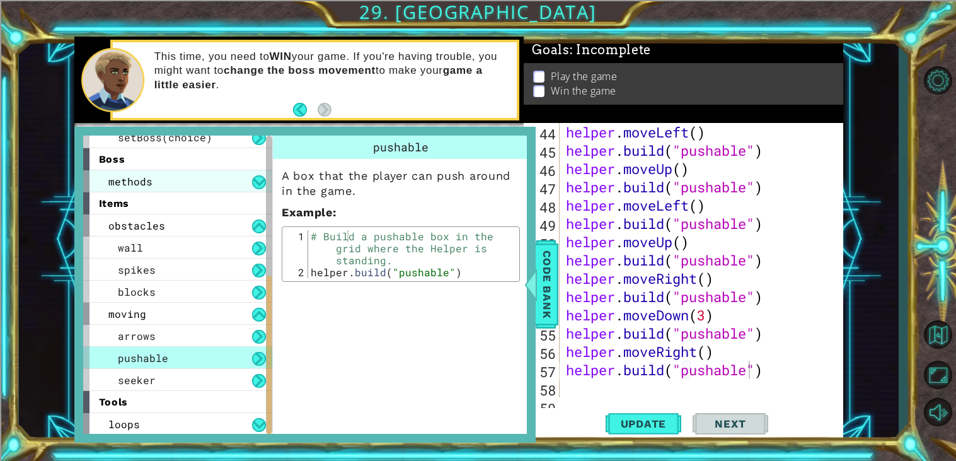
click at [190, 181] on div "methods" at bounding box center [177, 181] width 189 height 22
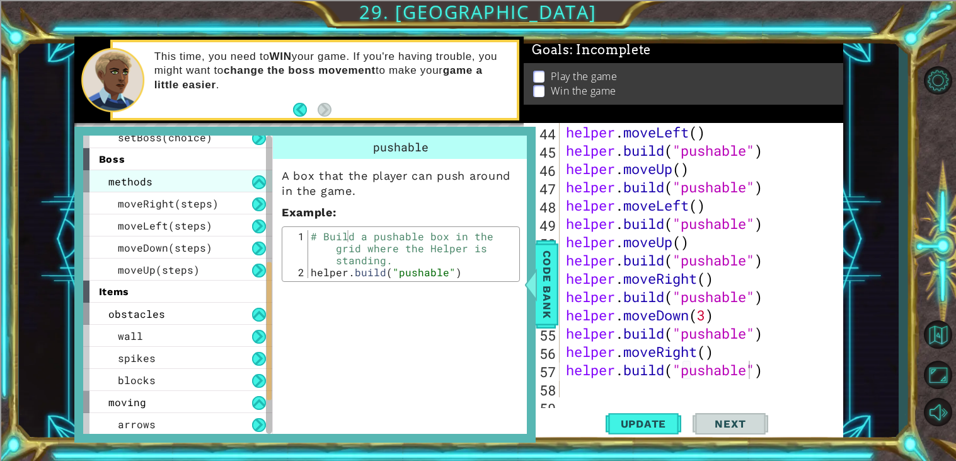
click at [190, 181] on div "methods" at bounding box center [177, 181] width 189 height 22
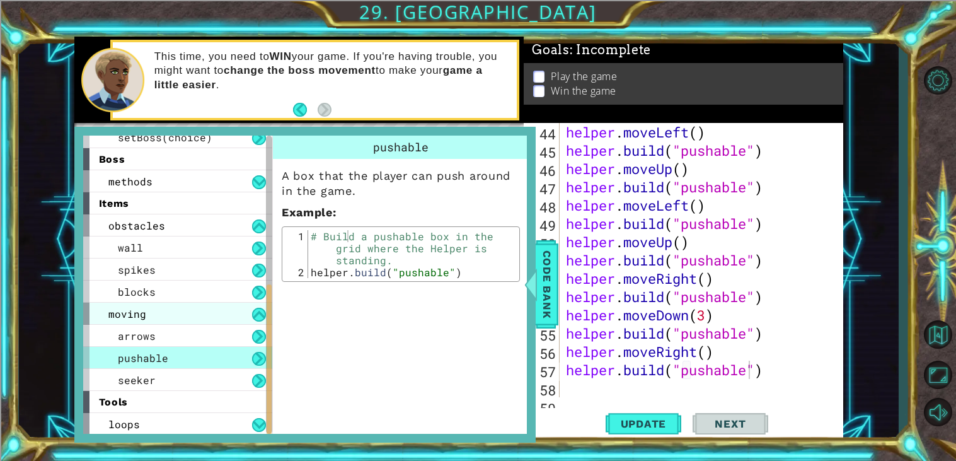
click at [139, 312] on span "moving" at bounding box center [127, 313] width 38 height 13
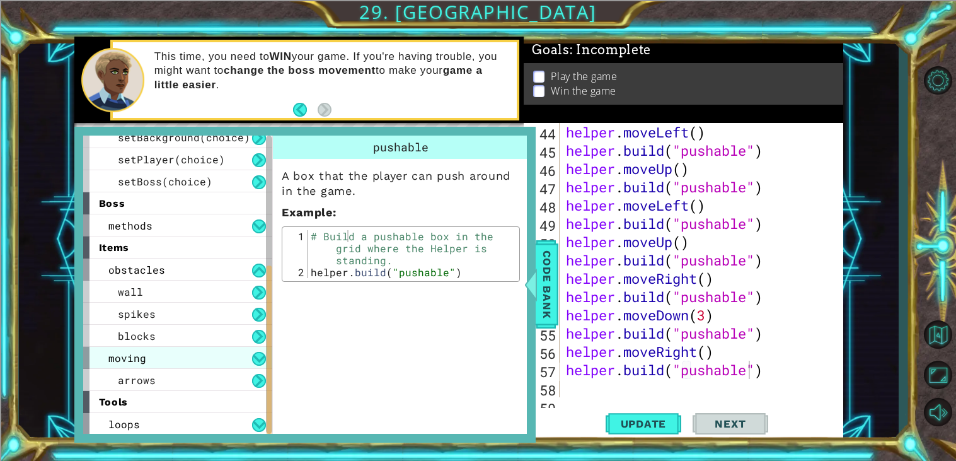
scroll to position [208, 0]
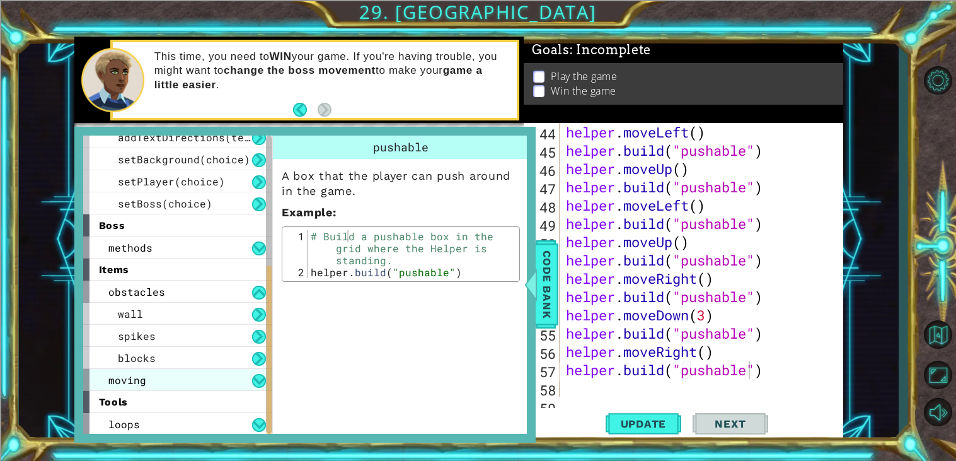
click at [140, 377] on span "moving" at bounding box center [127, 379] width 38 height 13
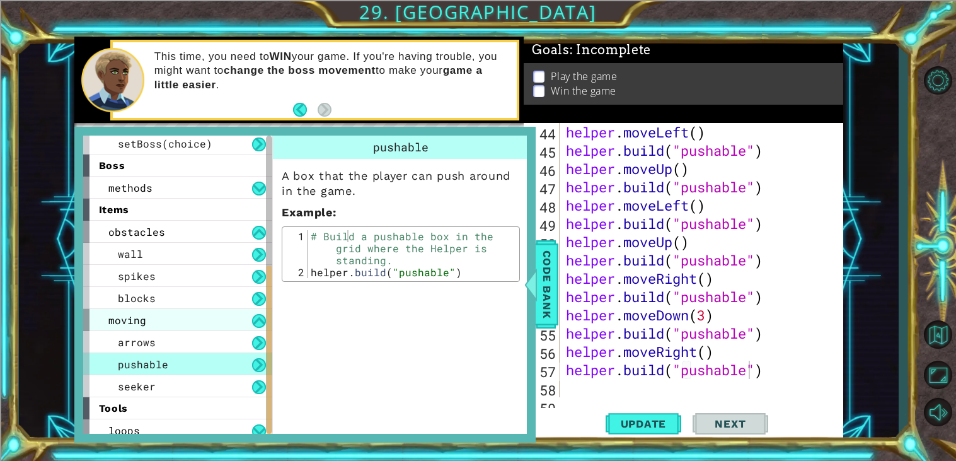
scroll to position [274, 0]
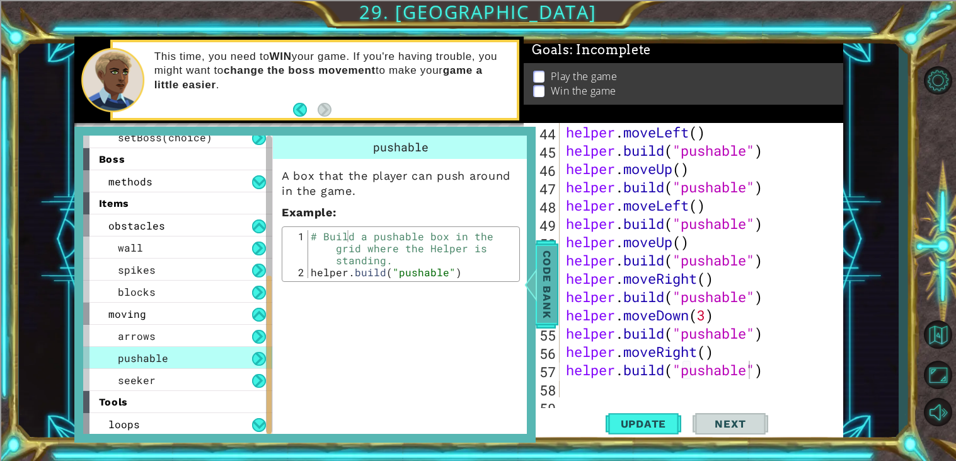
click at [538, 292] on span "Code Bank" at bounding box center [547, 284] width 20 height 77
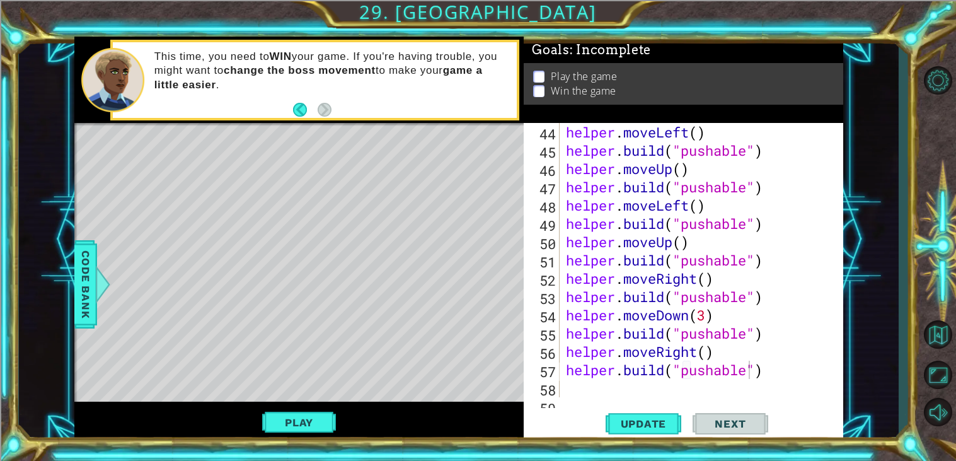
click at [588, 386] on div "helper . moveLeft ( ) helper . build ( "pushable" ) helper . moveUp ( ) helper …" at bounding box center [704, 278] width 283 height 311
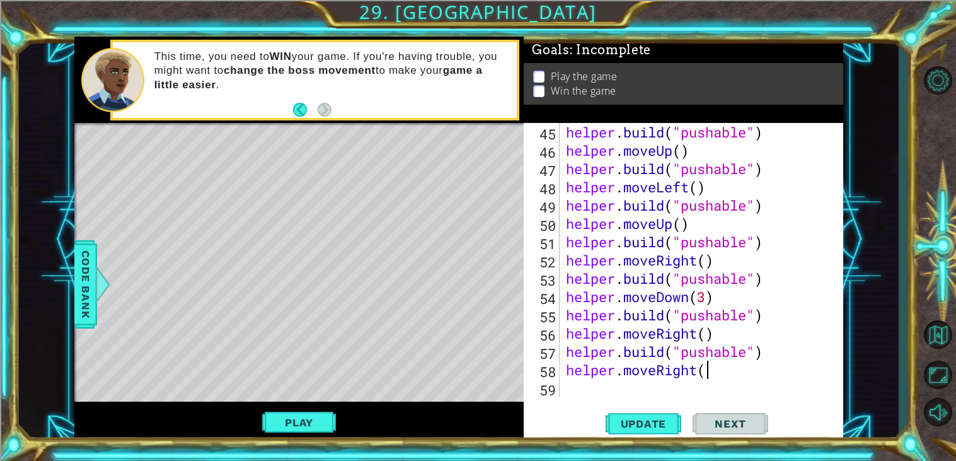
scroll to position [0, 5]
type textarea "helper.moveRight()"
